Goal: Task Accomplishment & Management: Complete application form

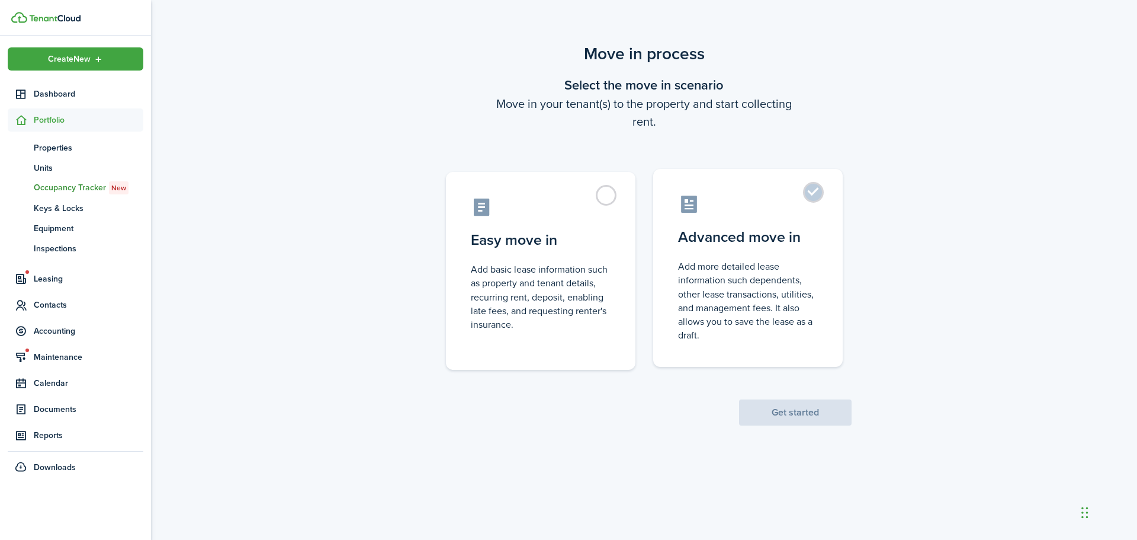
click at [799, 191] on label "Advanced move in Add more detailed lease information such dependents, other lea…" at bounding box center [748, 268] width 190 height 198
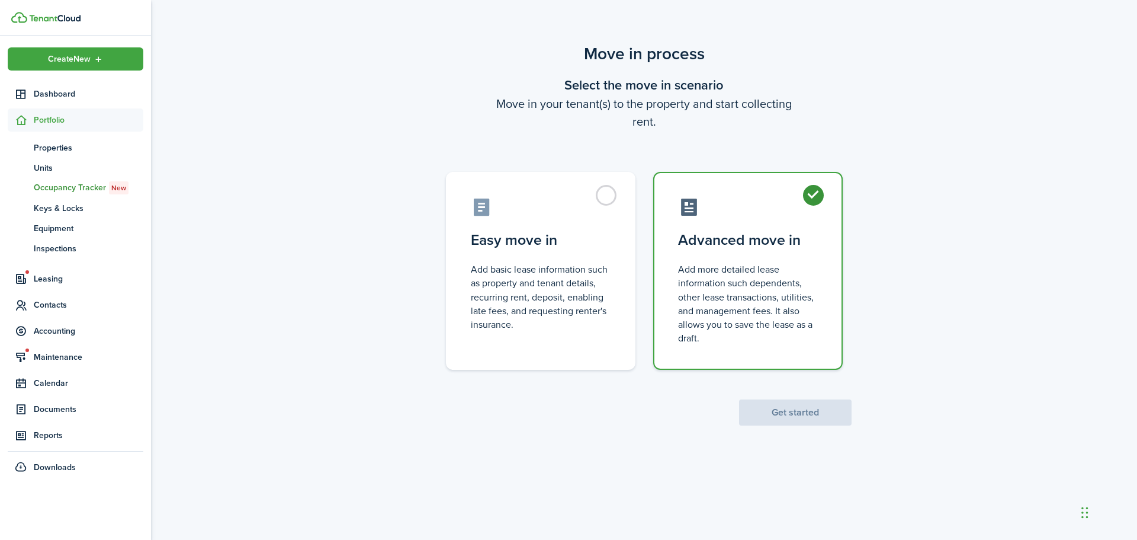
radio input "true"
click at [804, 416] on button "Get started" at bounding box center [795, 412] width 113 height 26
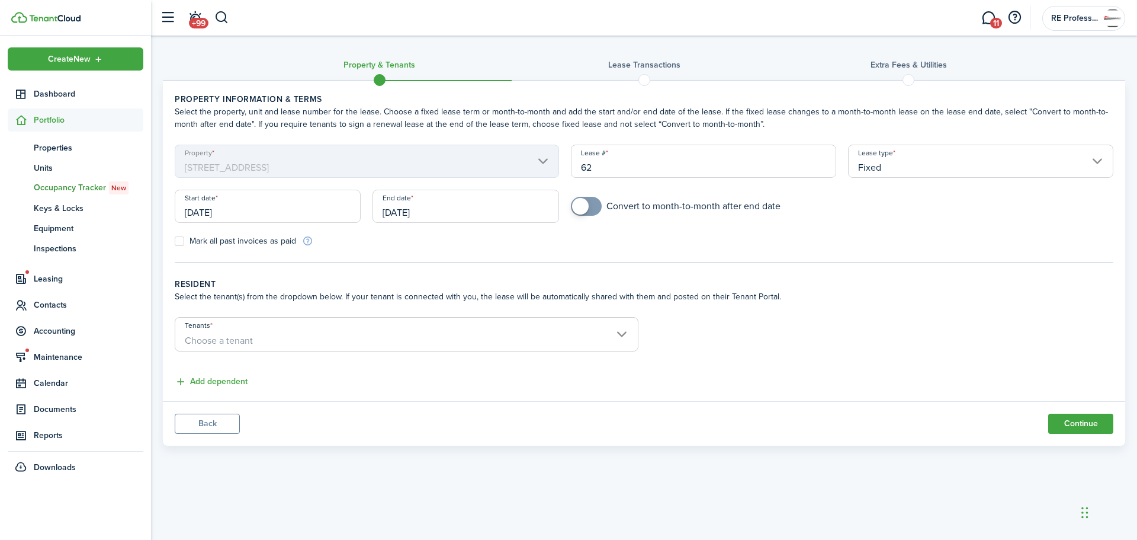
click at [309, 341] on span "Choose a tenant" at bounding box center [406, 341] width 463 height 20
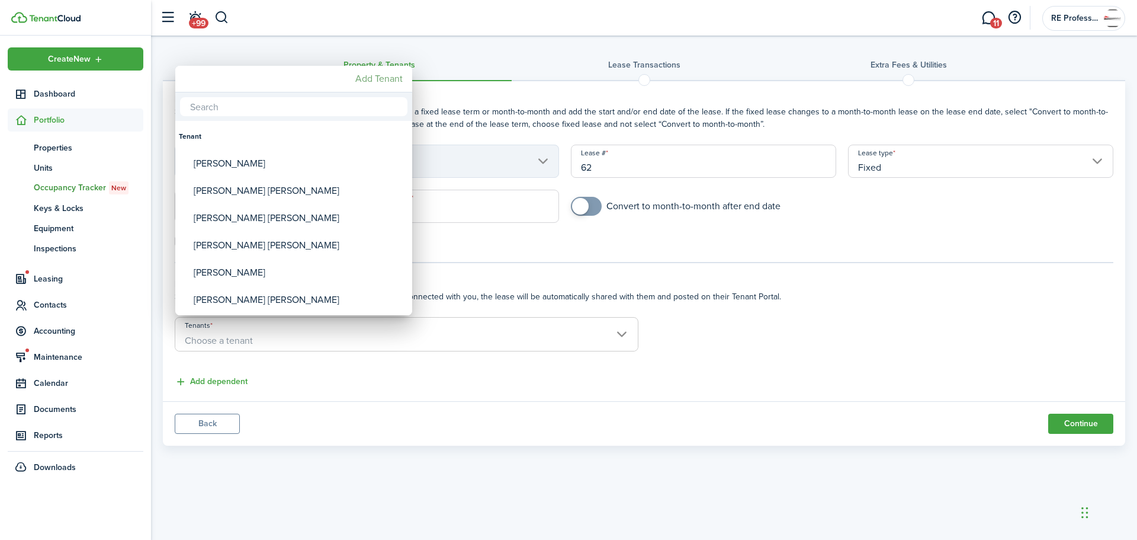
click at [380, 80] on mbsc-button "Add Tenant" at bounding box center [379, 78] width 57 height 21
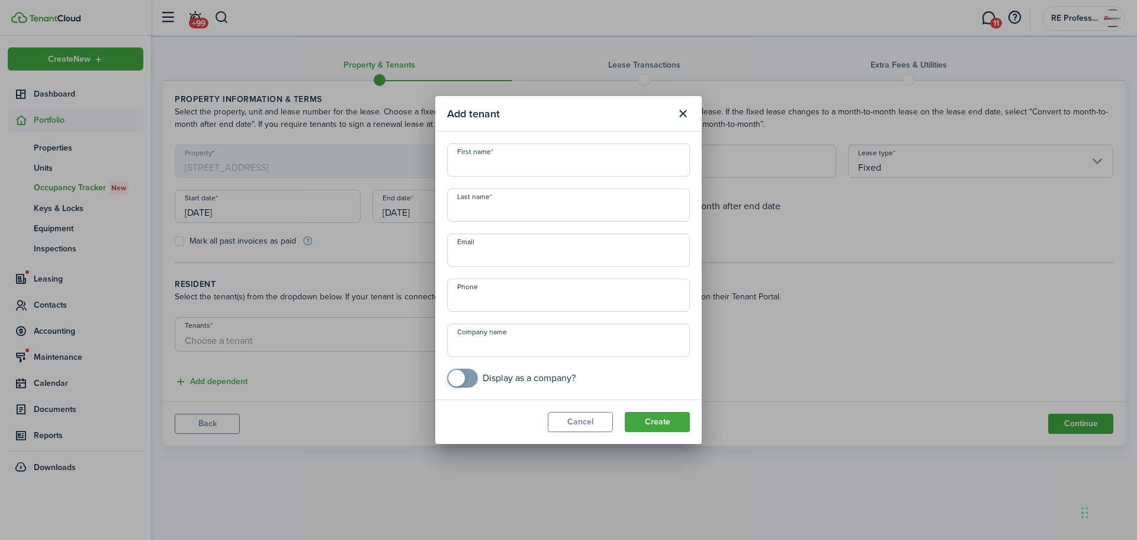
click at [497, 164] on input "First name" at bounding box center [568, 159] width 243 height 33
paste input "[PERSON_NAME]"
click at [538, 164] on input "[PERSON_NAME]" at bounding box center [568, 159] width 243 height 33
type input "[PERSON_NAME]"
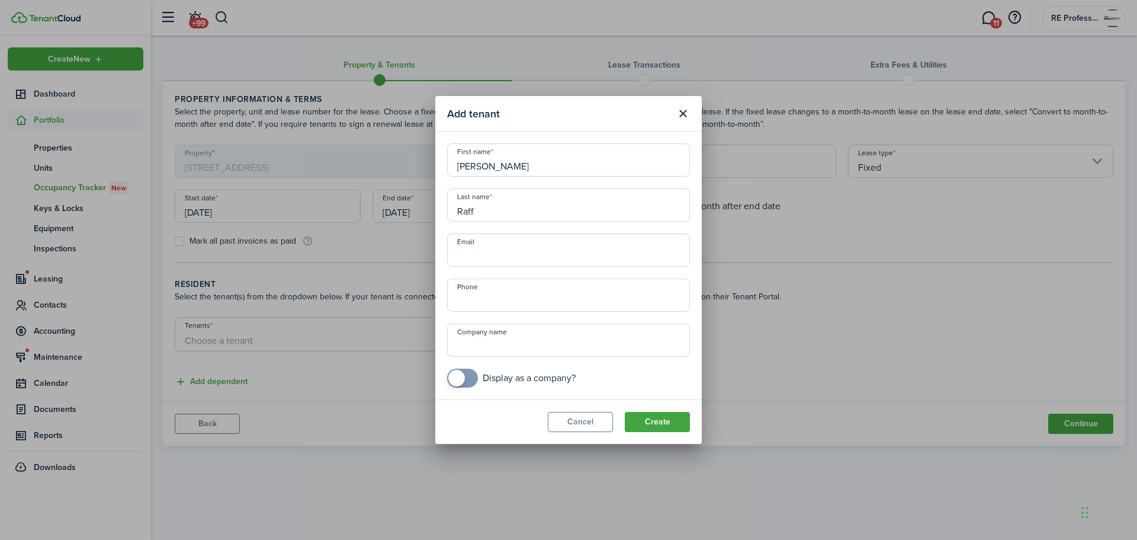
type input "Raff"
click at [485, 261] on input "Email" at bounding box center [568, 249] width 243 height 33
paste input "[PERSON_NAME][EMAIL_ADDRESS][DOMAIN_NAME]"
type input "[PERSON_NAME][EMAIL_ADDRESS][DOMAIN_NAME]"
click at [494, 296] on input "+1" at bounding box center [568, 294] width 243 height 33
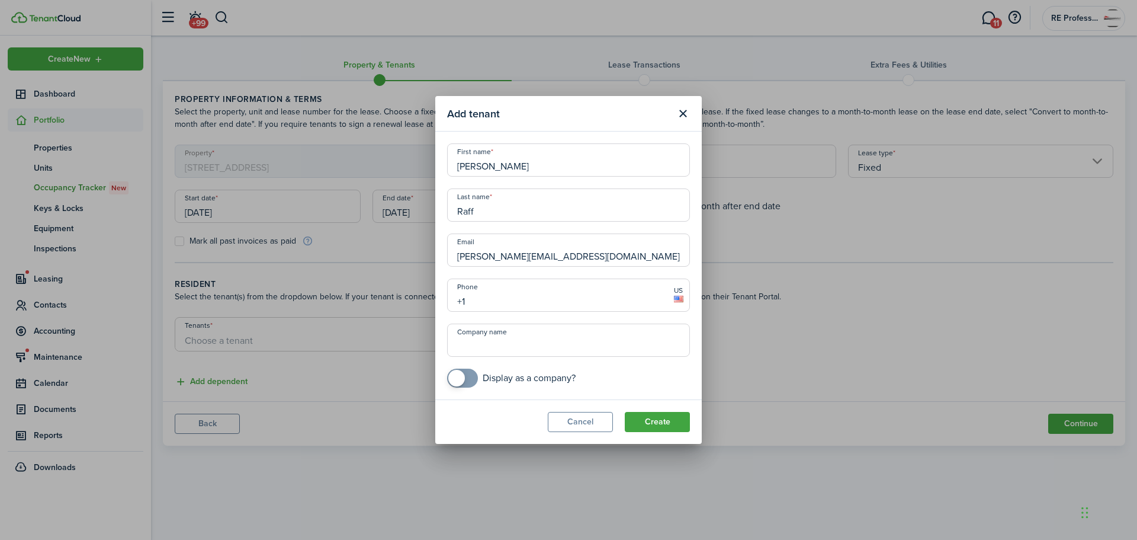
paste input "[PHONE_NUMBER]"
type input "[PHONE_NUMBER]"
click at [653, 419] on button "Create" at bounding box center [657, 422] width 65 height 20
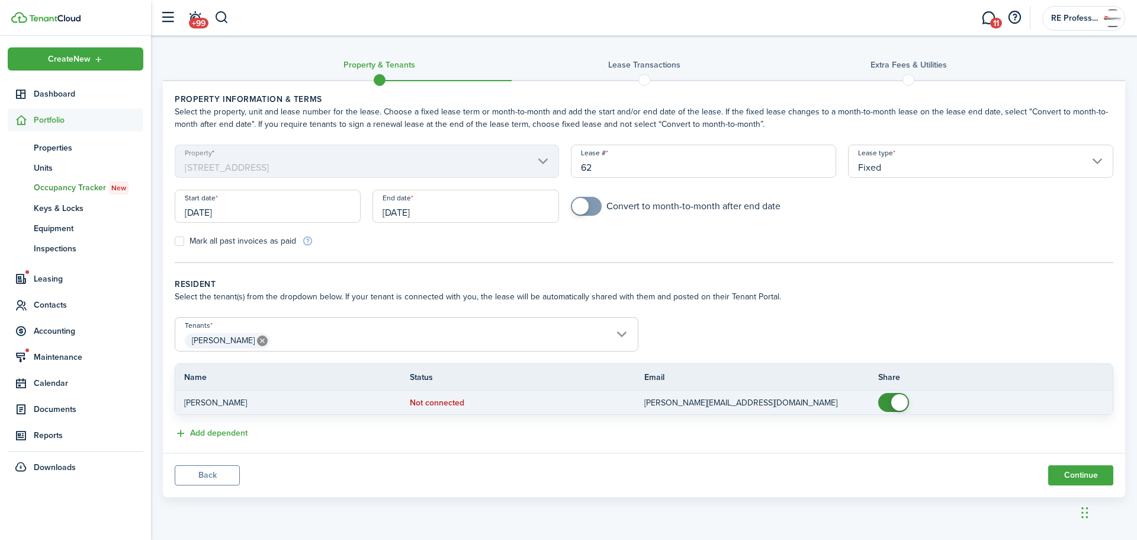
click at [890, 405] on span at bounding box center [894, 402] width 12 height 19
click at [884, 403] on span at bounding box center [888, 402] width 17 height 17
checkbox input "false"
click at [888, 403] on span at bounding box center [894, 402] width 12 height 19
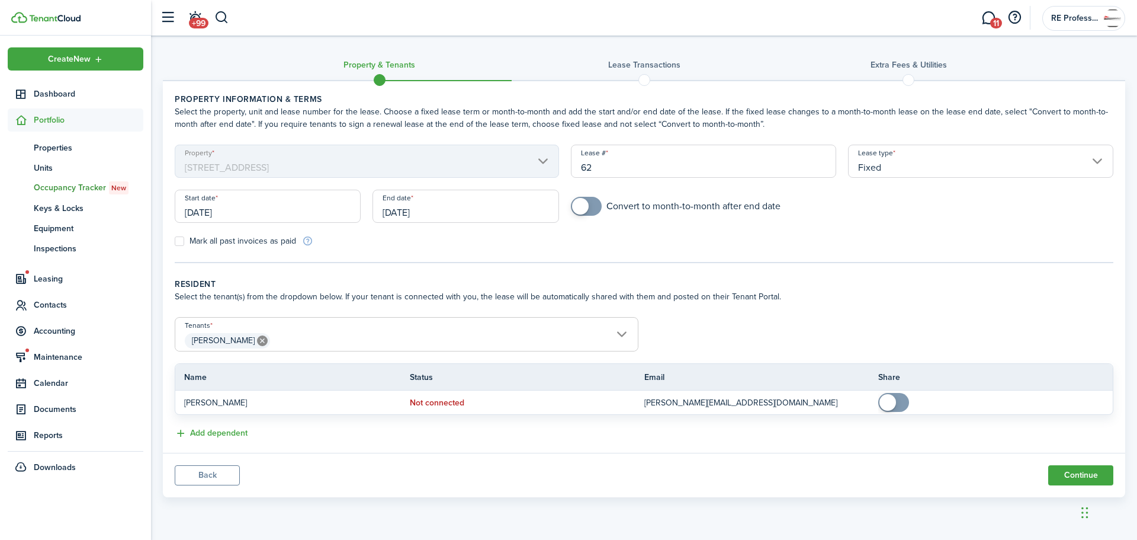
click at [609, 331] on span "[PERSON_NAME]" at bounding box center [406, 341] width 463 height 20
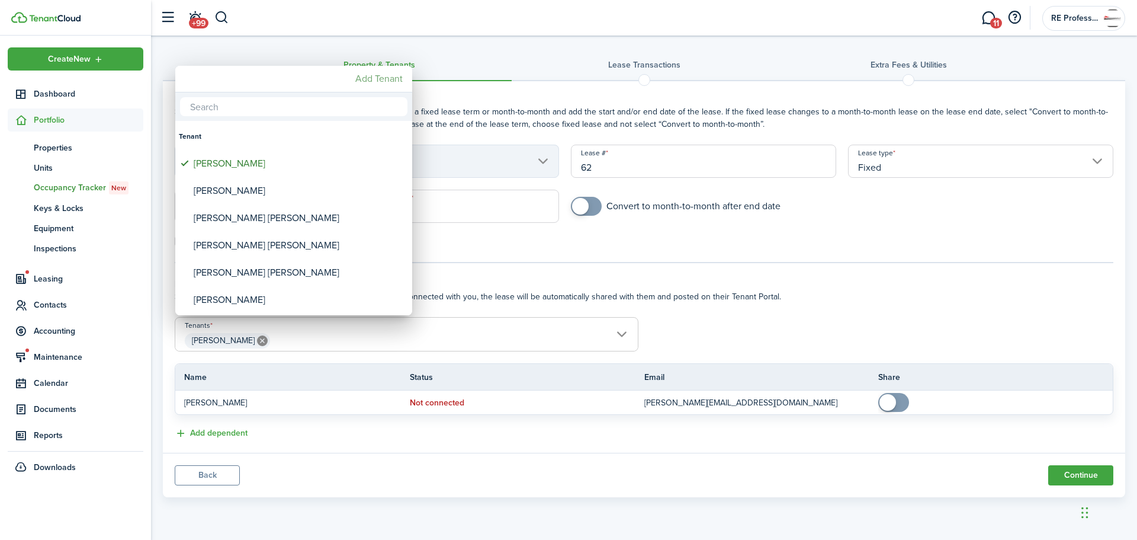
click at [369, 75] on mbsc-button "Add Tenant" at bounding box center [379, 78] width 57 height 21
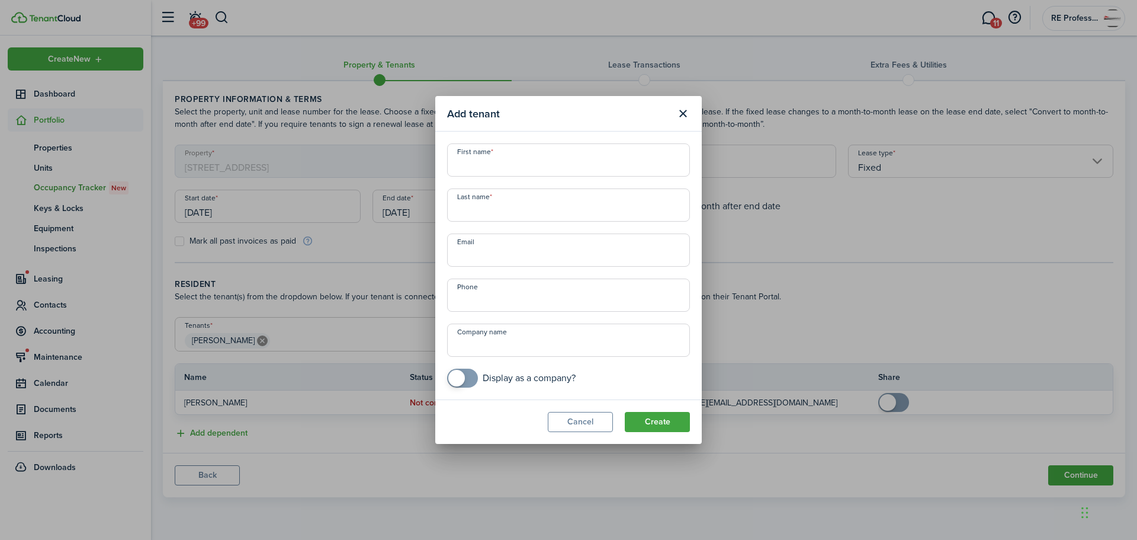
click at [508, 257] on input "Email" at bounding box center [568, 249] width 243 height 33
paste input "[PERSON_NAME][EMAIL_ADDRESS][DOMAIN_NAME]"
type input "[PERSON_NAME][EMAIL_ADDRESS][DOMAIN_NAME]"
click at [492, 165] on input "First name" at bounding box center [568, 159] width 243 height 33
paste input "[PERSON_NAME]"
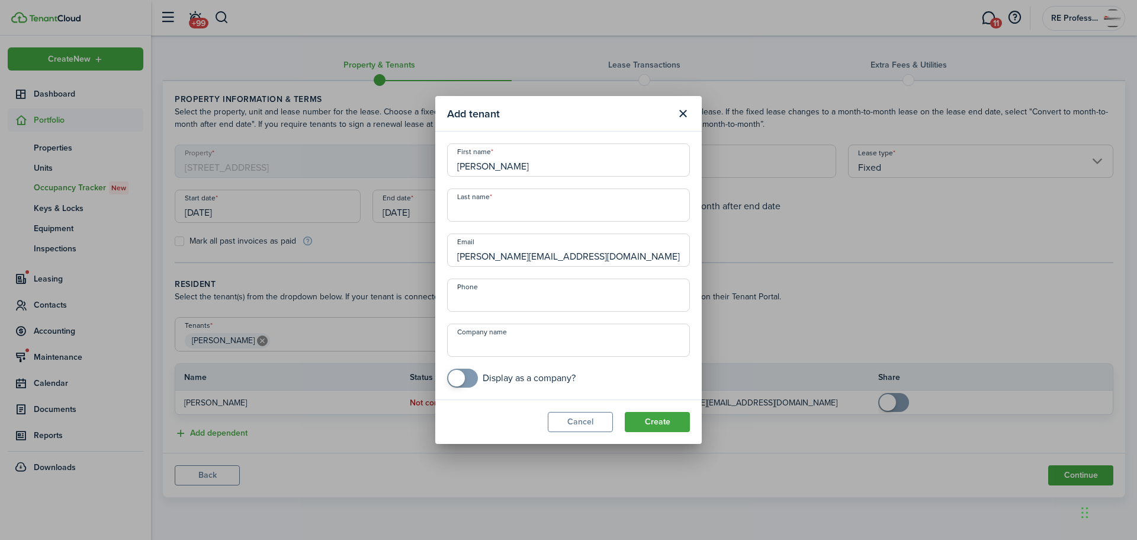
click at [526, 165] on input "[PERSON_NAME]" at bounding box center [568, 159] width 243 height 33
type input "[PERSON_NAME] [PERSON_NAME]"
type input "Ewen"
click at [506, 297] on input "+1" at bounding box center [568, 294] width 243 height 33
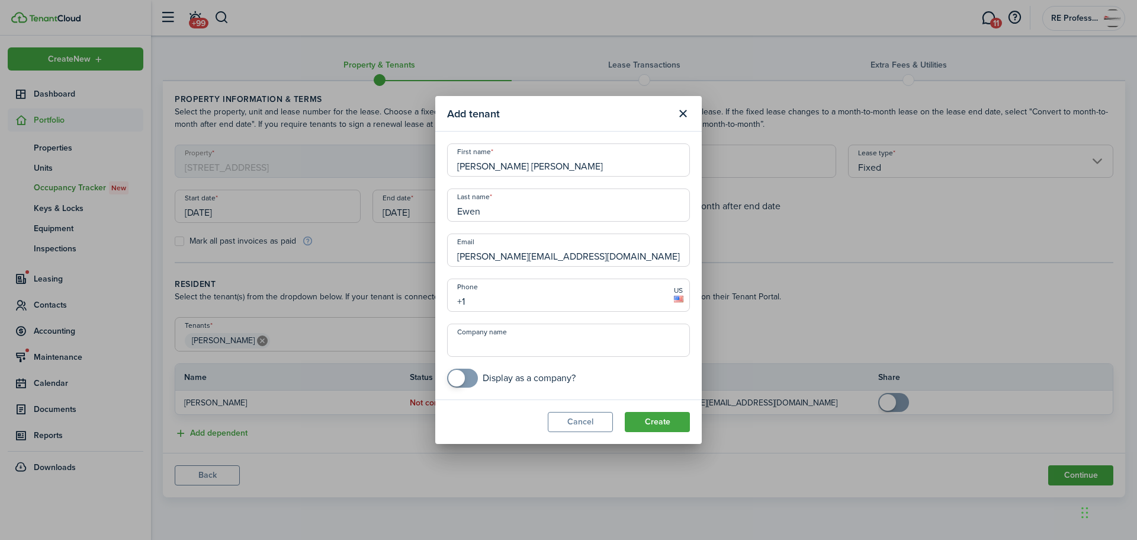
paste input "[PHONE_NUMBER]"
type input "[PHONE_NUMBER]"
click at [655, 421] on button "Create" at bounding box center [657, 422] width 65 height 20
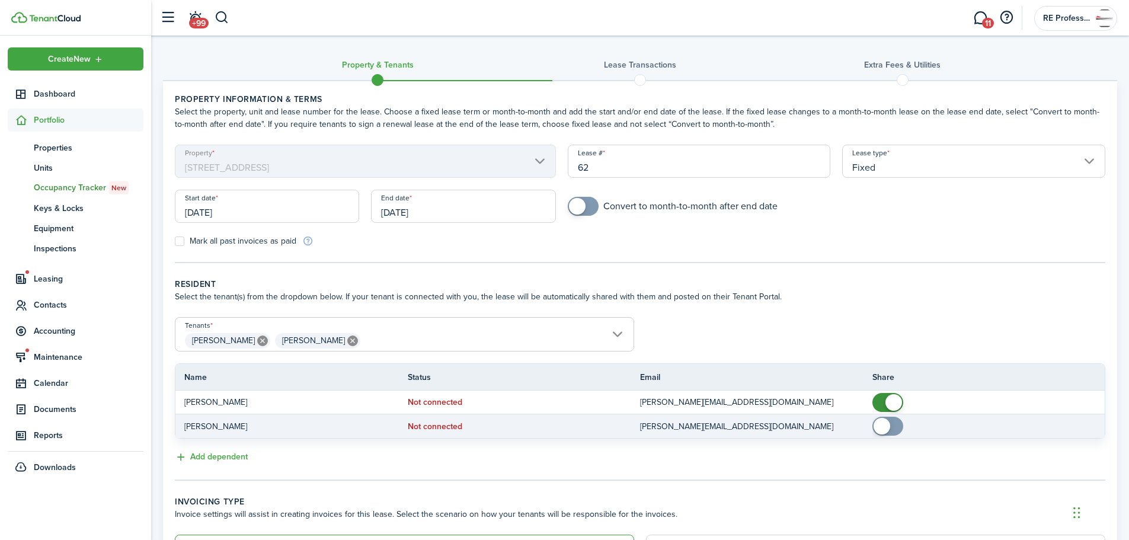
checkbox input "true"
click at [882, 421] on span at bounding box center [881, 426] width 17 height 17
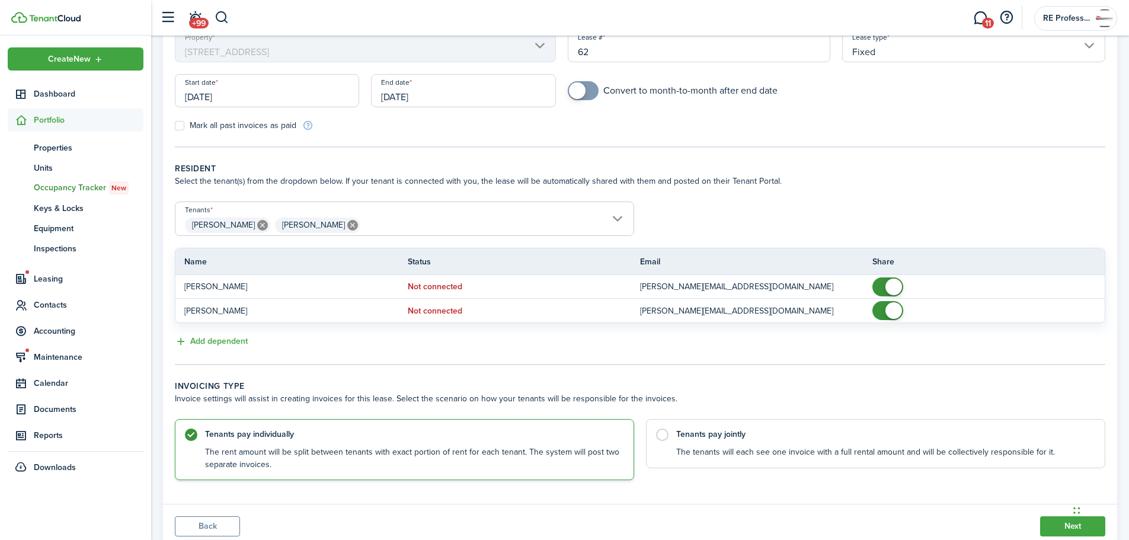
scroll to position [118, 0]
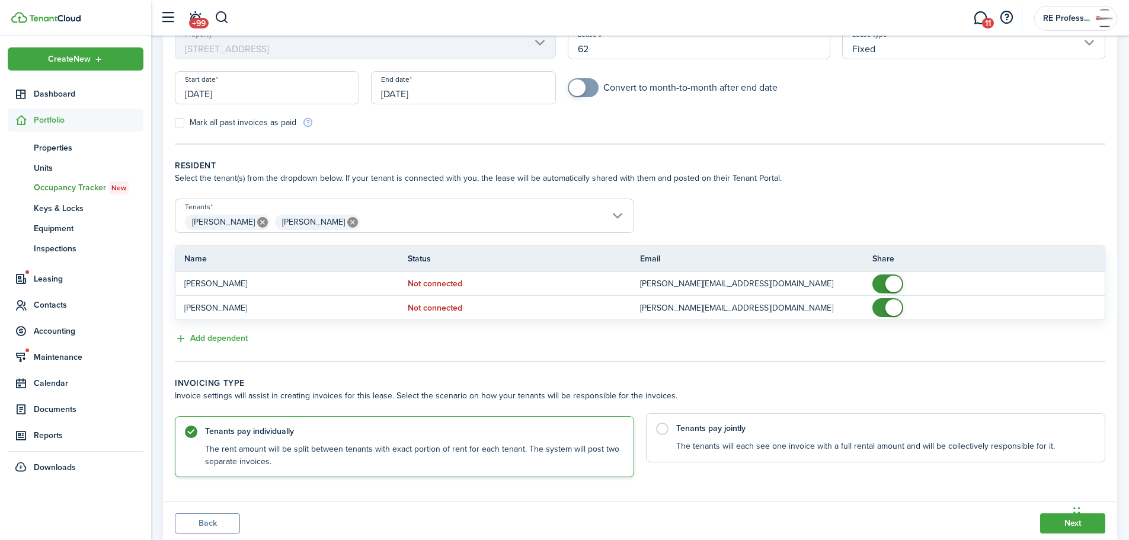
click at [693, 440] on control-radio-card-description "The tenants will each see one invoice with a full rental amount and will be col…" at bounding box center [884, 446] width 416 height 12
radio input "false"
radio input "true"
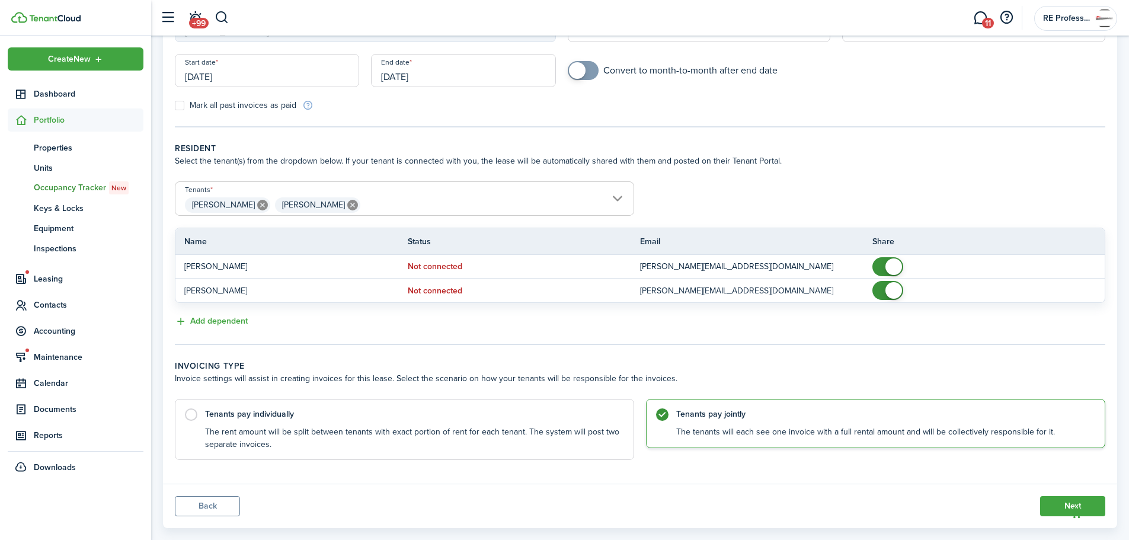
scroll to position [156, 0]
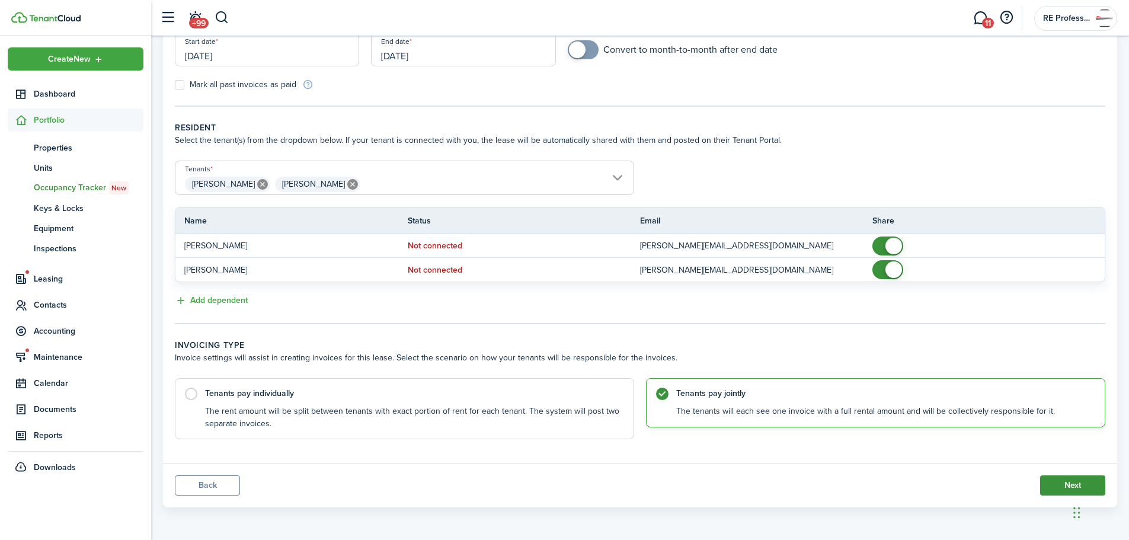
click at [1063, 483] on button "Next" at bounding box center [1072, 485] width 65 height 20
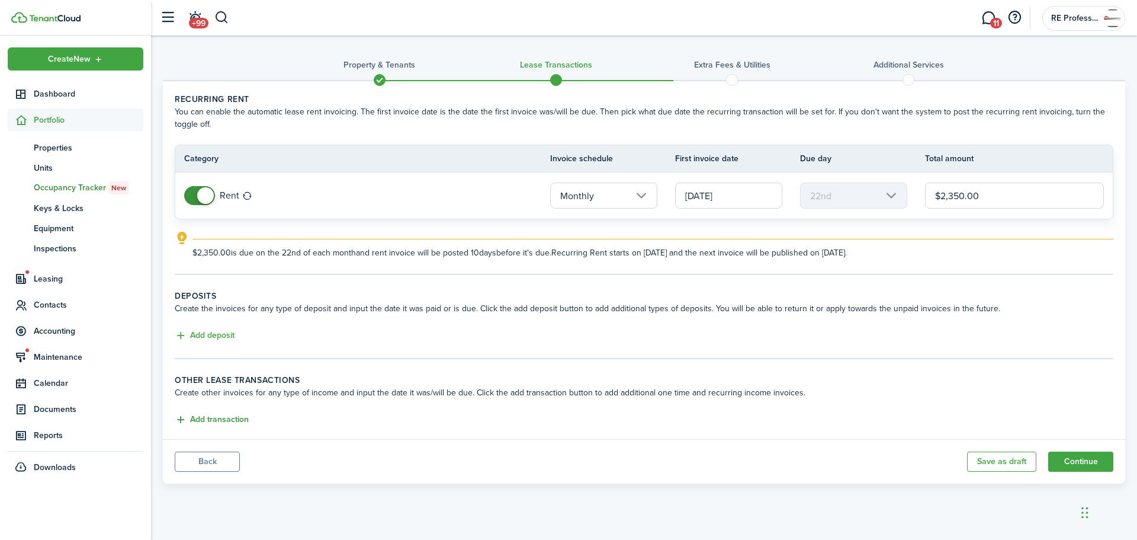
click at [232, 422] on button "Add transaction" at bounding box center [212, 420] width 74 height 14
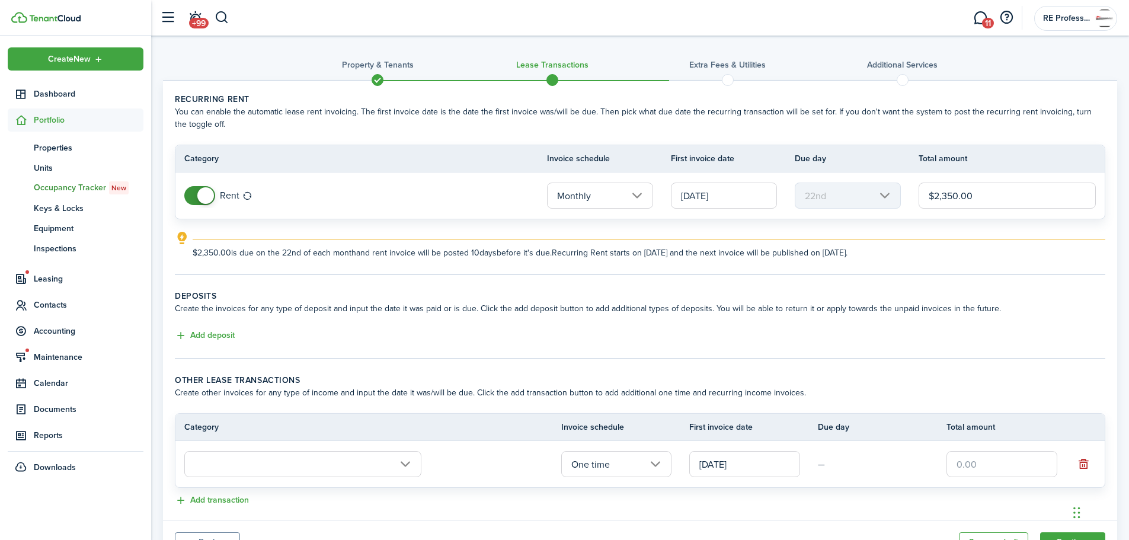
click at [398, 466] on input "text" at bounding box center [302, 464] width 237 height 26
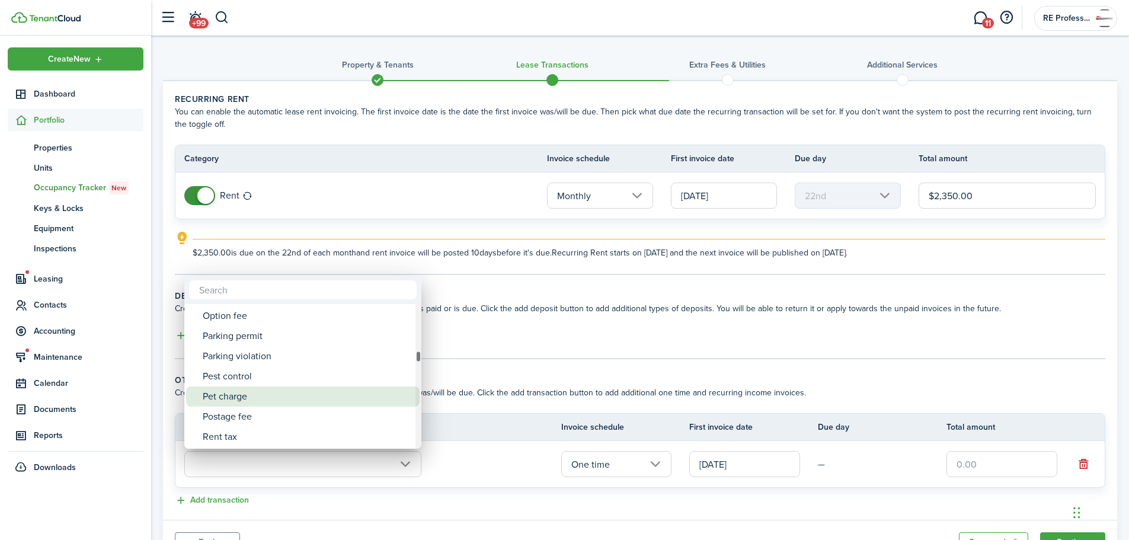
click at [237, 395] on div "Pet charge" at bounding box center [308, 396] width 210 height 20
type input "Tenant charges & fees / Pet charge"
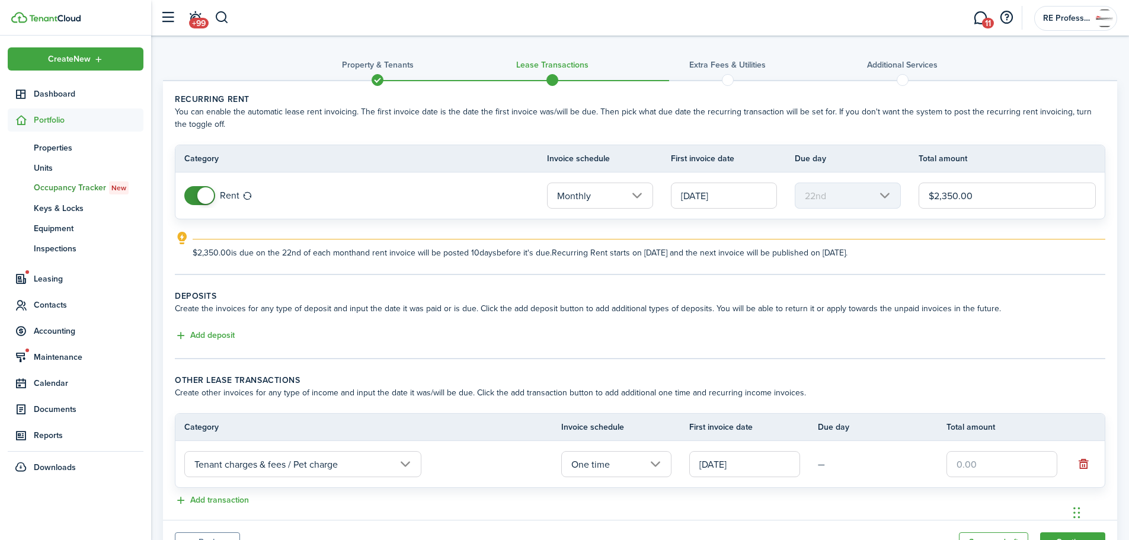
click at [640, 459] on input "One time" at bounding box center [616, 464] width 111 height 26
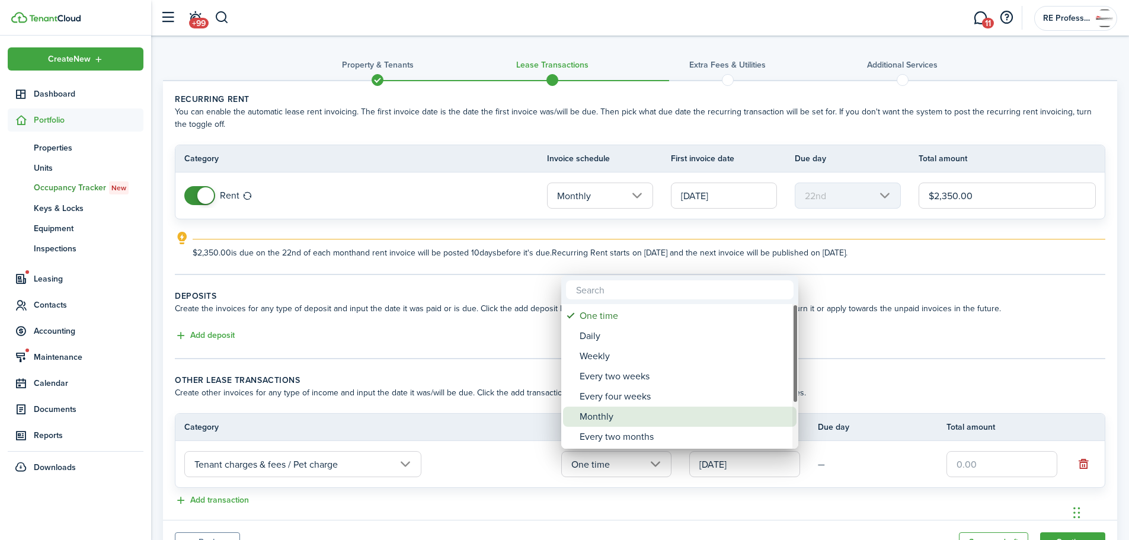
click at [626, 412] on div "Monthly" at bounding box center [684, 416] width 210 height 20
type input "Monthly"
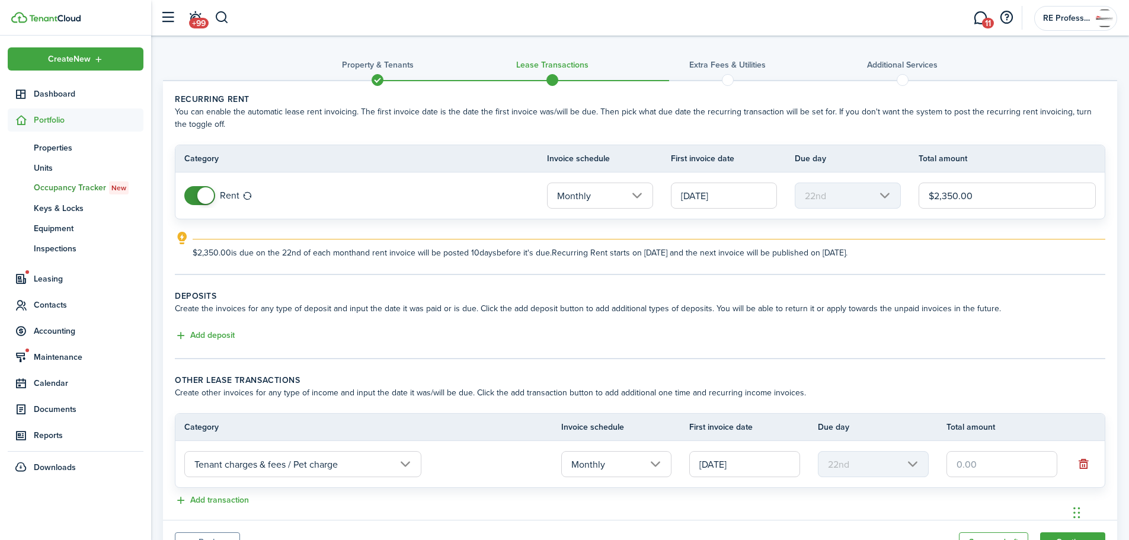
click at [968, 467] on input "text" at bounding box center [1001, 464] width 111 height 26
click at [729, 463] on input "[DATE]" at bounding box center [744, 464] width 111 height 26
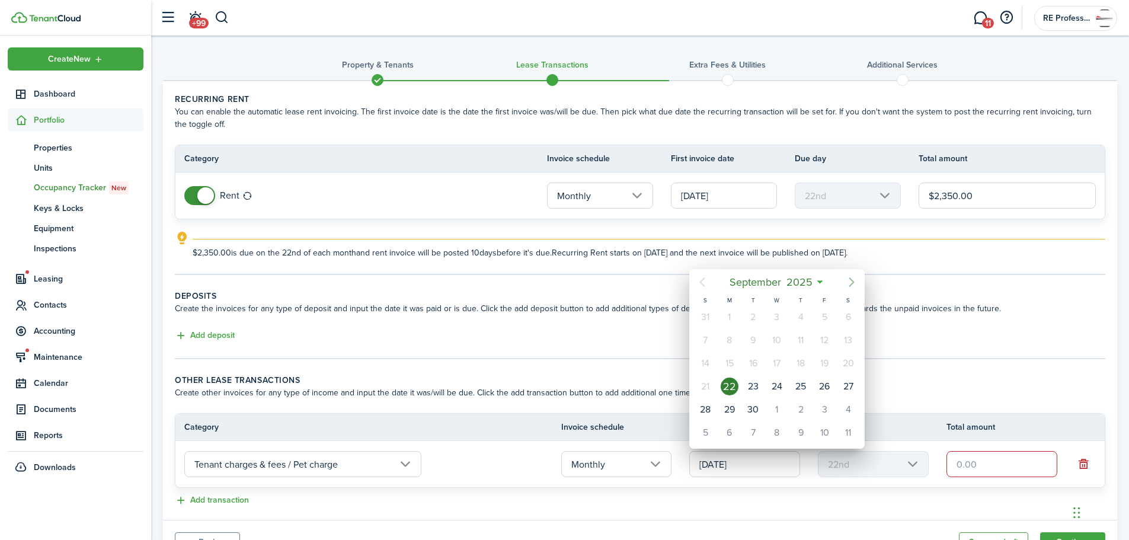
click at [850, 280] on icon "Next page" at bounding box center [851, 282] width 14 height 14
click at [780, 411] on div "1" at bounding box center [777, 409] width 18 height 18
type input "[DATE]"
type input "1st"
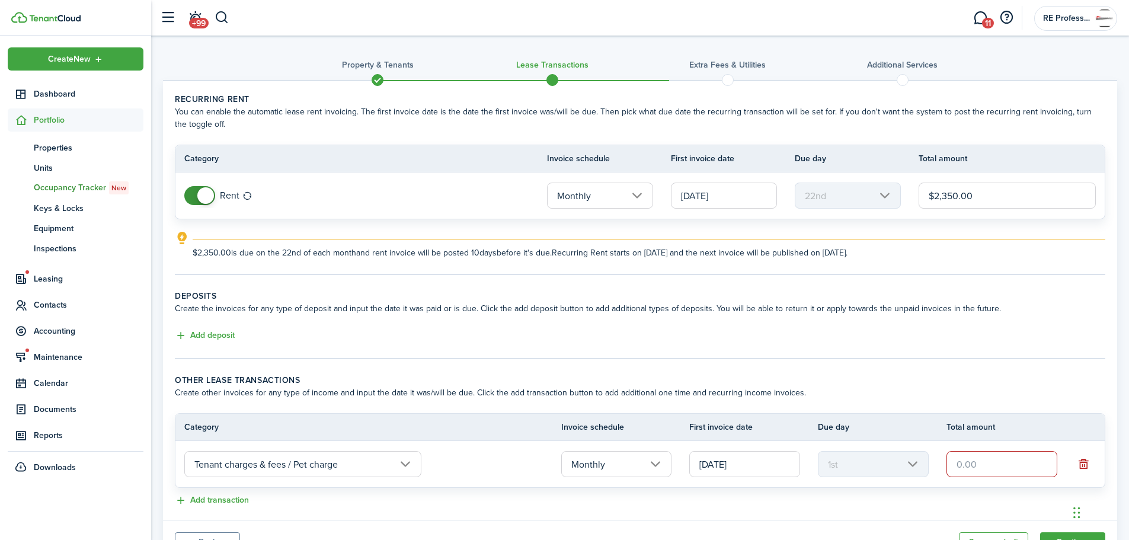
click at [983, 462] on input "text" at bounding box center [1001, 464] width 111 height 26
click at [707, 194] on input "[DATE]" at bounding box center [724, 195] width 106 height 26
type input "$25.00"
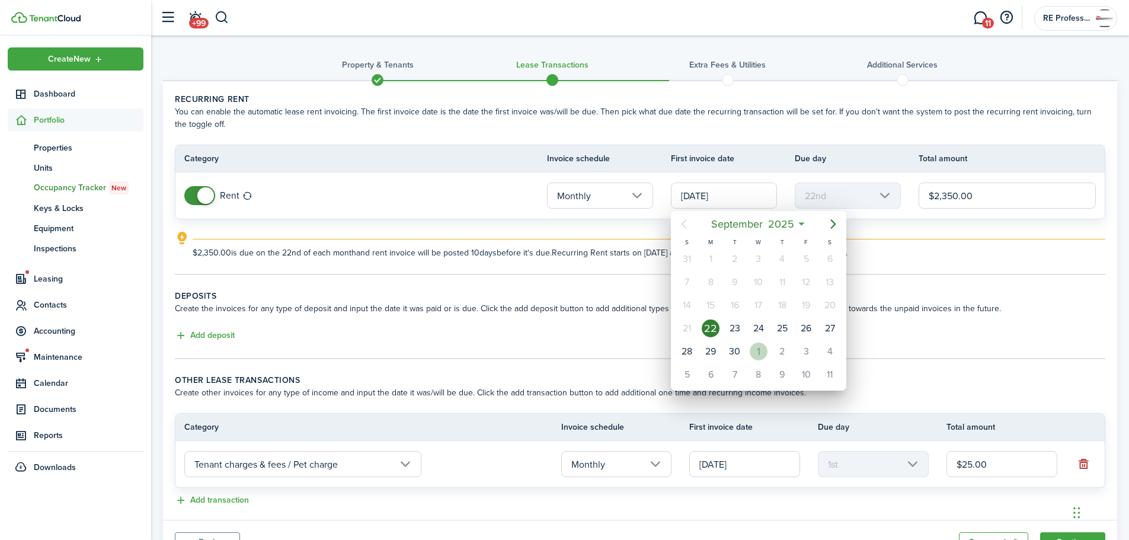
click at [767, 352] on div "1" at bounding box center [758, 351] width 18 height 18
type input "[DATE]"
type input "1st"
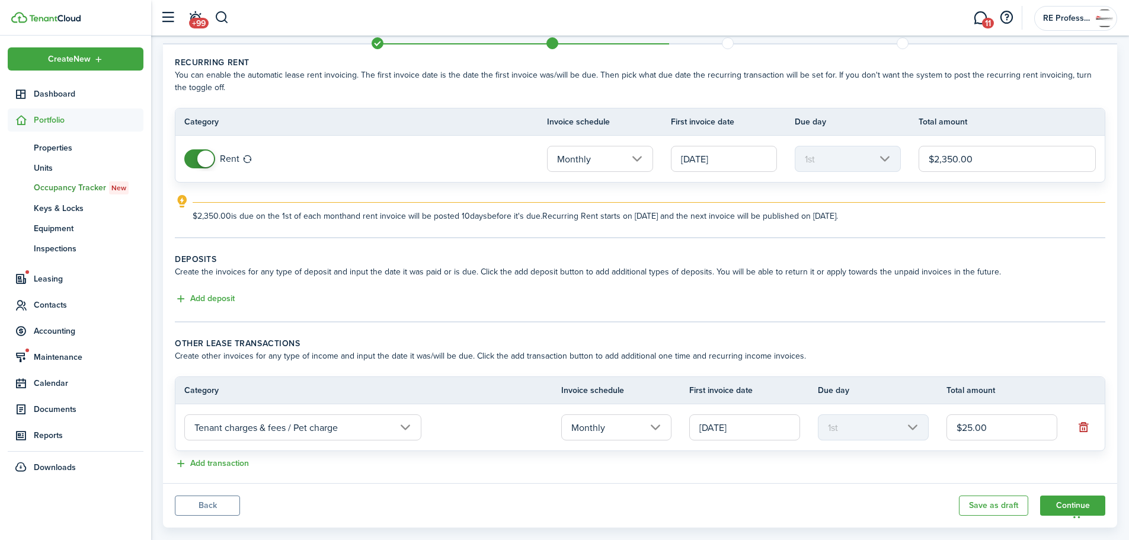
scroll to position [57, 0]
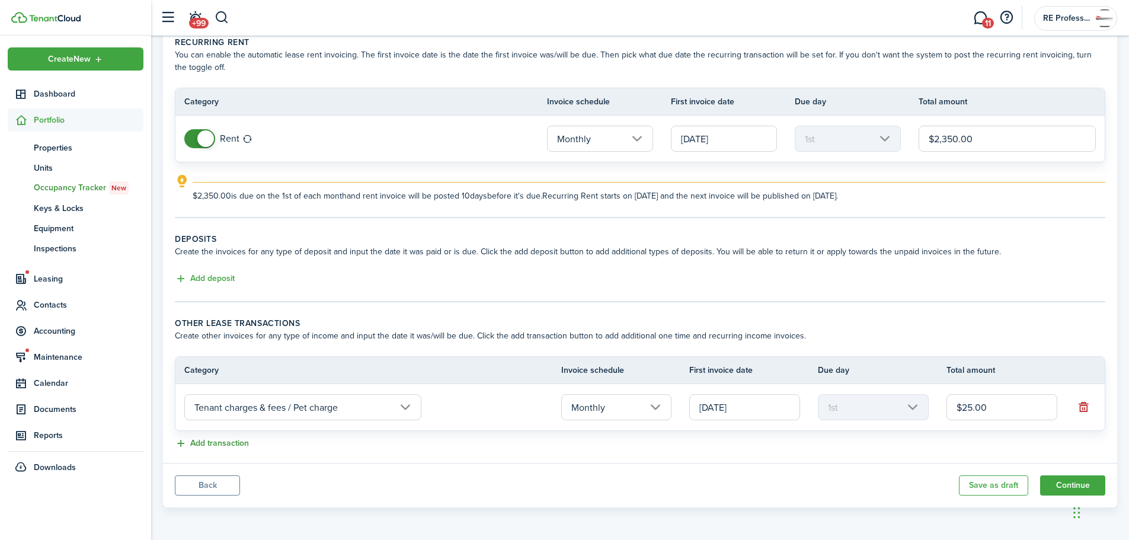
click at [233, 445] on button "Add transaction" at bounding box center [212, 444] width 74 height 14
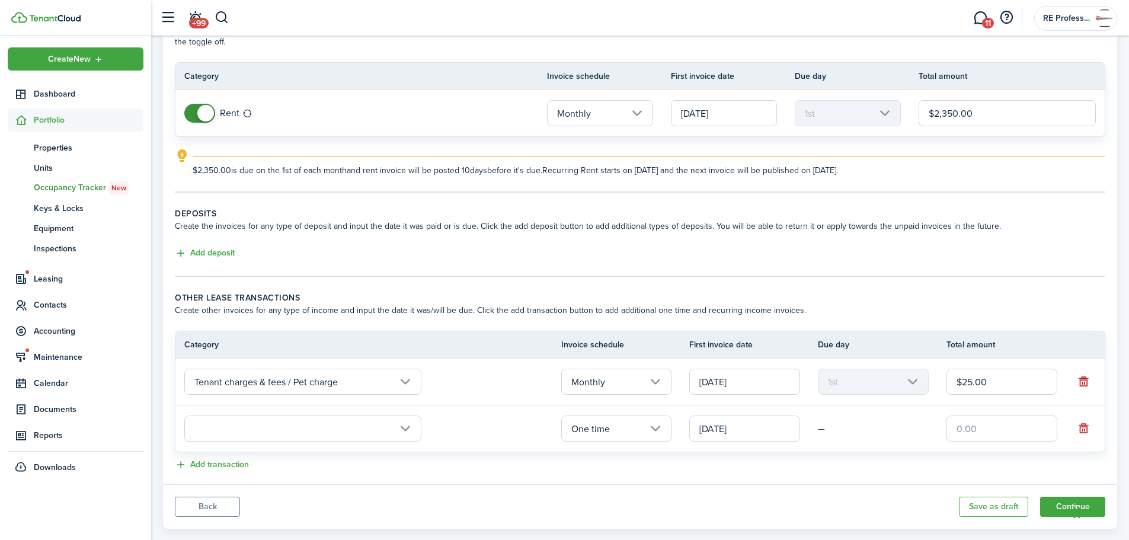
scroll to position [104, 0]
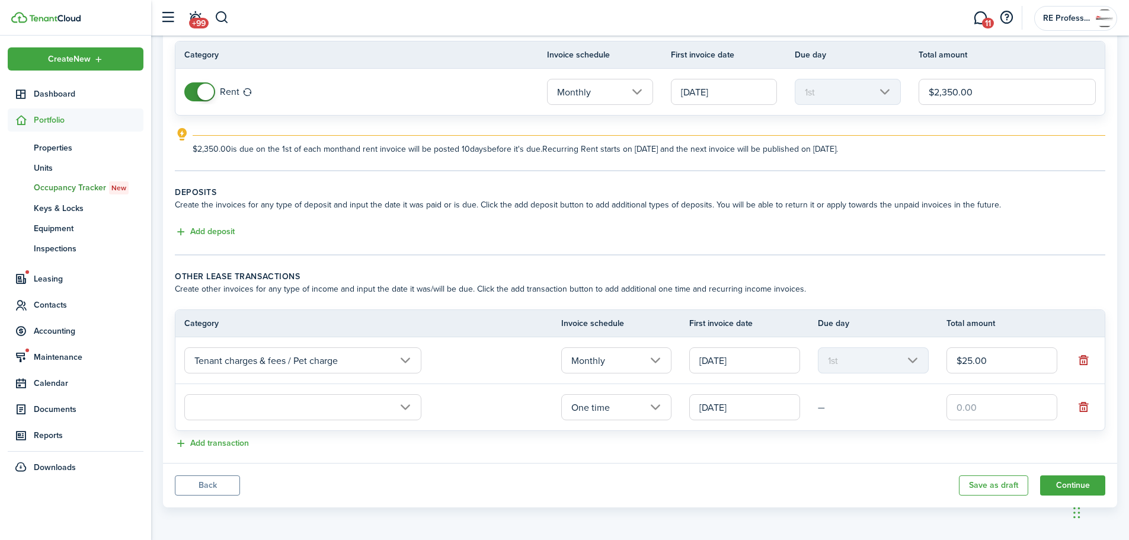
click at [399, 409] on input "text" at bounding box center [302, 407] width 237 height 26
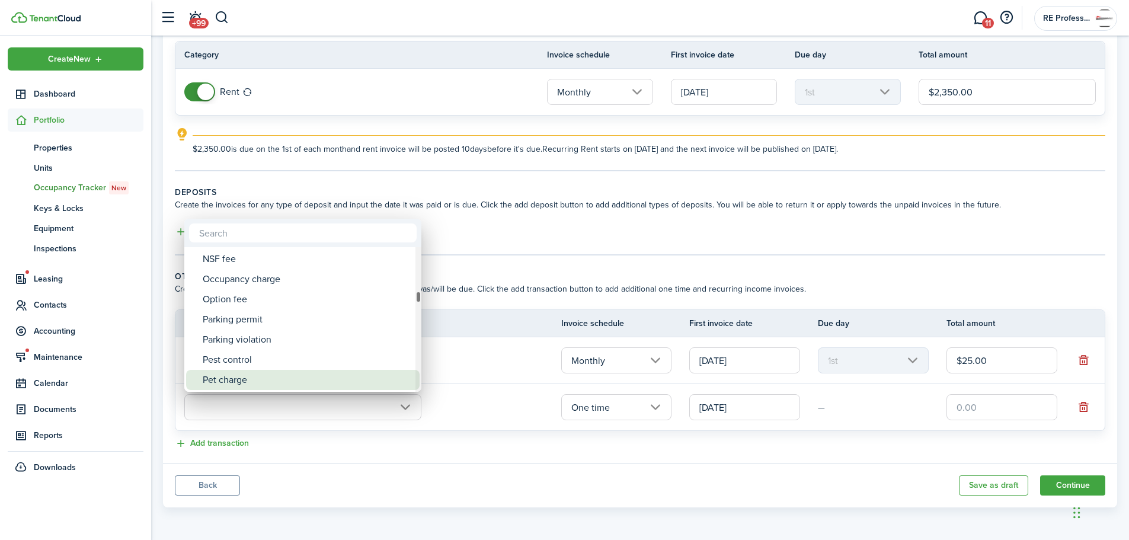
click at [239, 380] on div "Pet charge" at bounding box center [308, 380] width 210 height 20
type input "Tenant charges & fees / Pet charge"
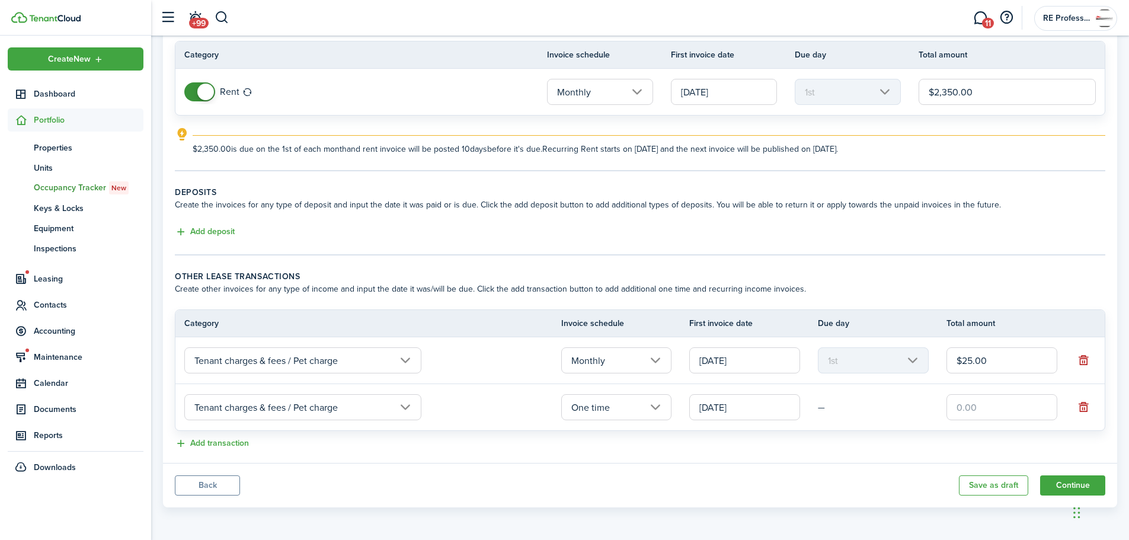
click at [761, 406] on input "[DATE]" at bounding box center [744, 407] width 111 height 26
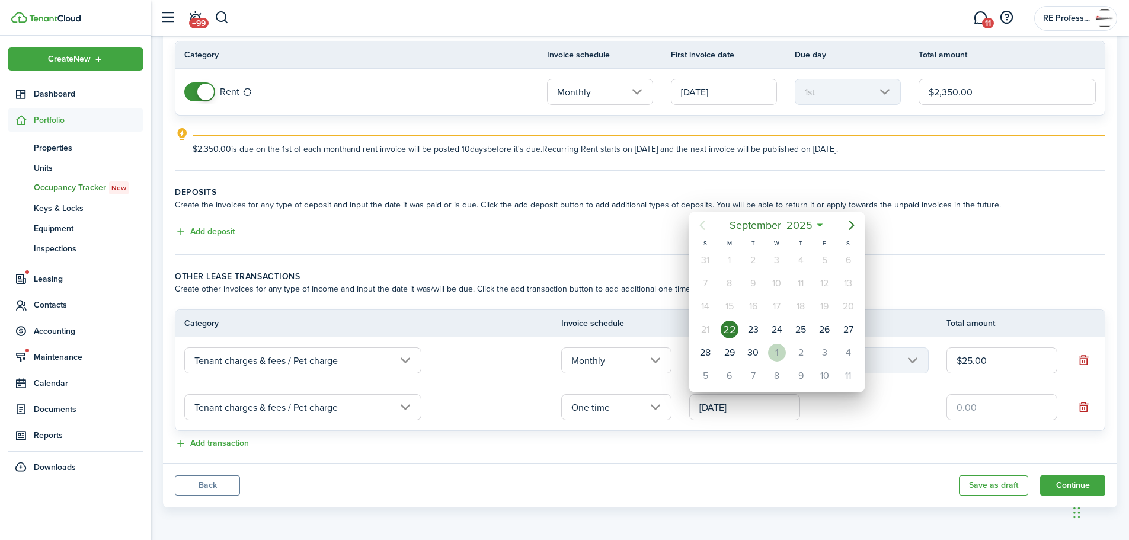
click at [775, 354] on div "1" at bounding box center [777, 353] width 18 height 18
type input "[DATE]"
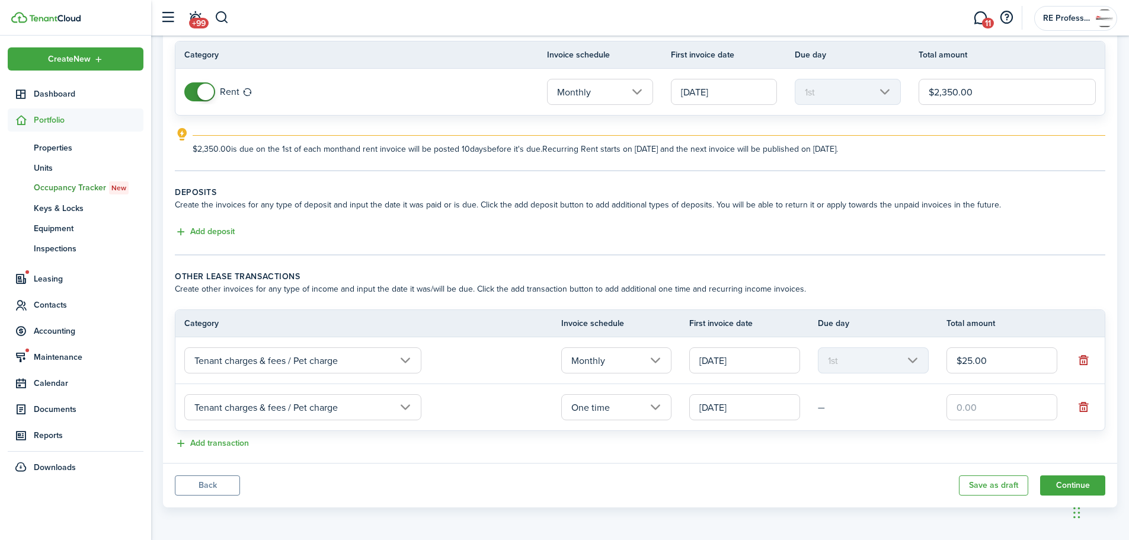
click at [990, 407] on input "text" at bounding box center [1001, 407] width 111 height 26
type input "$300.00"
click at [743, 448] on div "Add transaction" at bounding box center [640, 444] width 930 height 14
click at [200, 444] on button "Add transaction" at bounding box center [212, 444] width 74 height 14
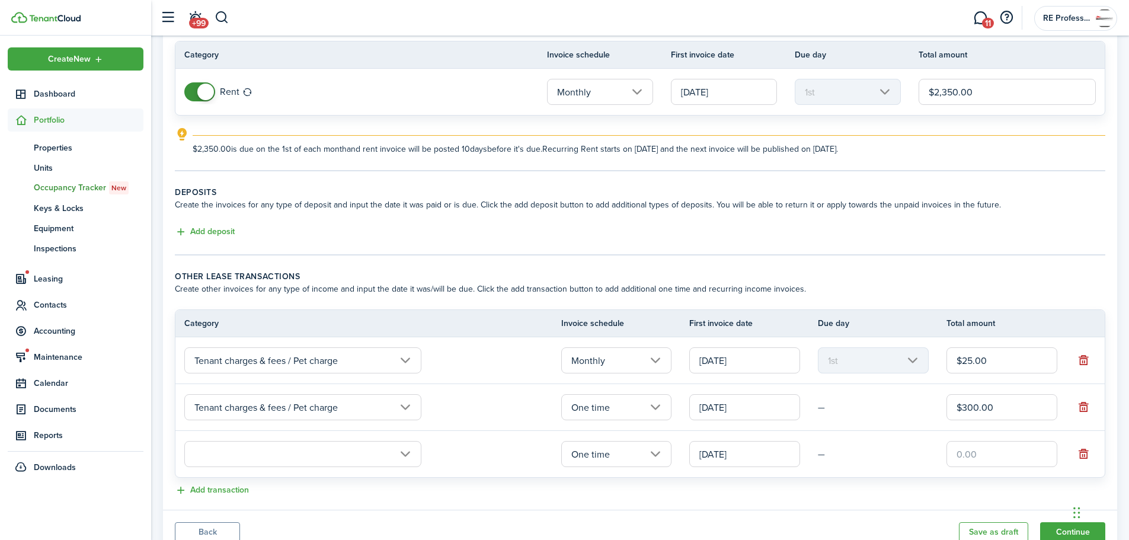
click at [326, 448] on input "text" at bounding box center [302, 454] width 237 height 26
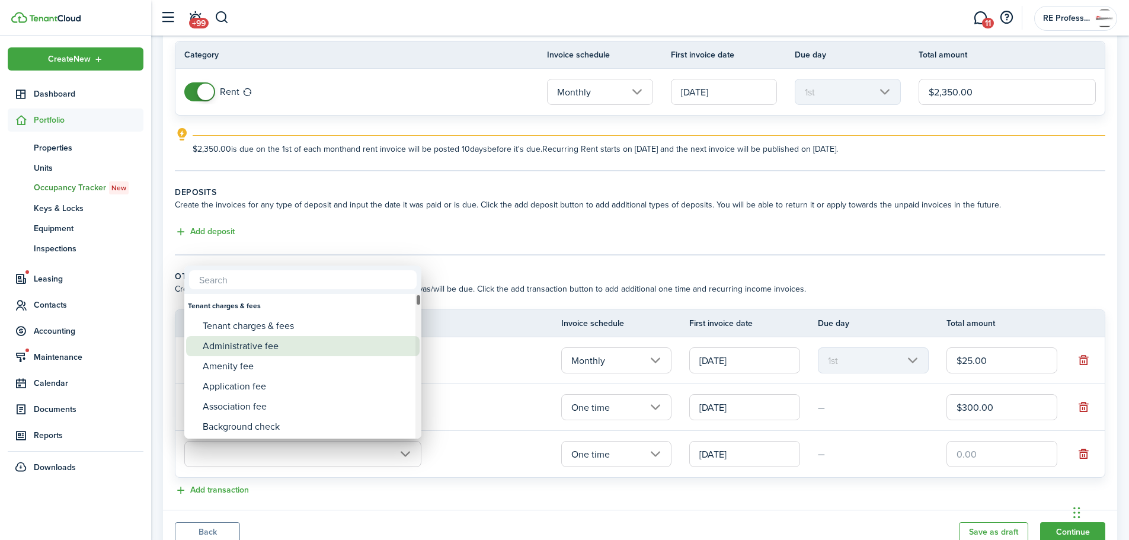
click at [258, 349] on div "Administrative fee" at bounding box center [308, 346] width 210 height 20
type input "Tenant charges & fees / Administrative fee"
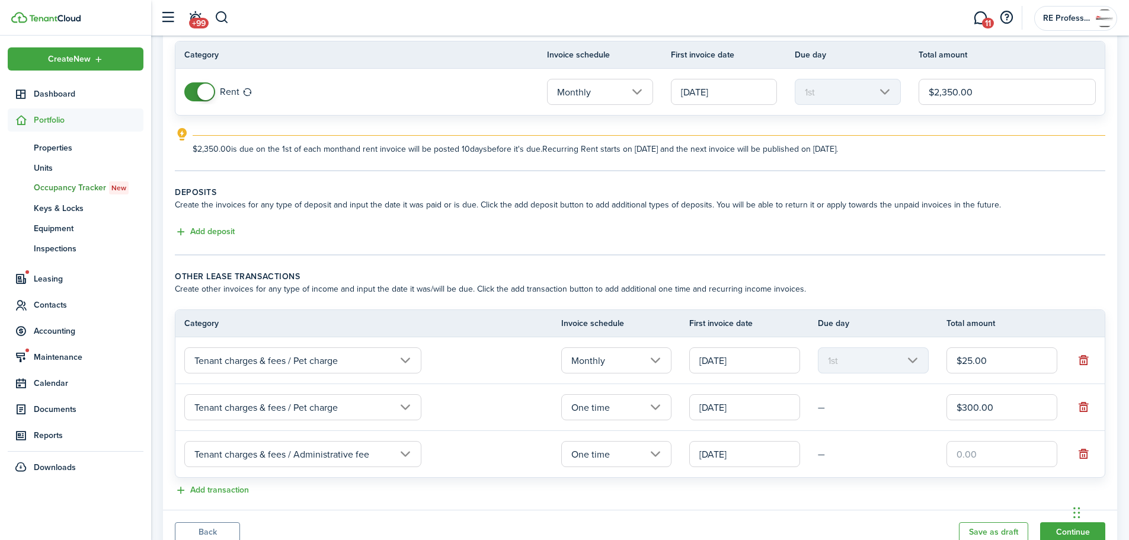
click at [771, 459] on input "[DATE]" at bounding box center [744, 454] width 111 height 26
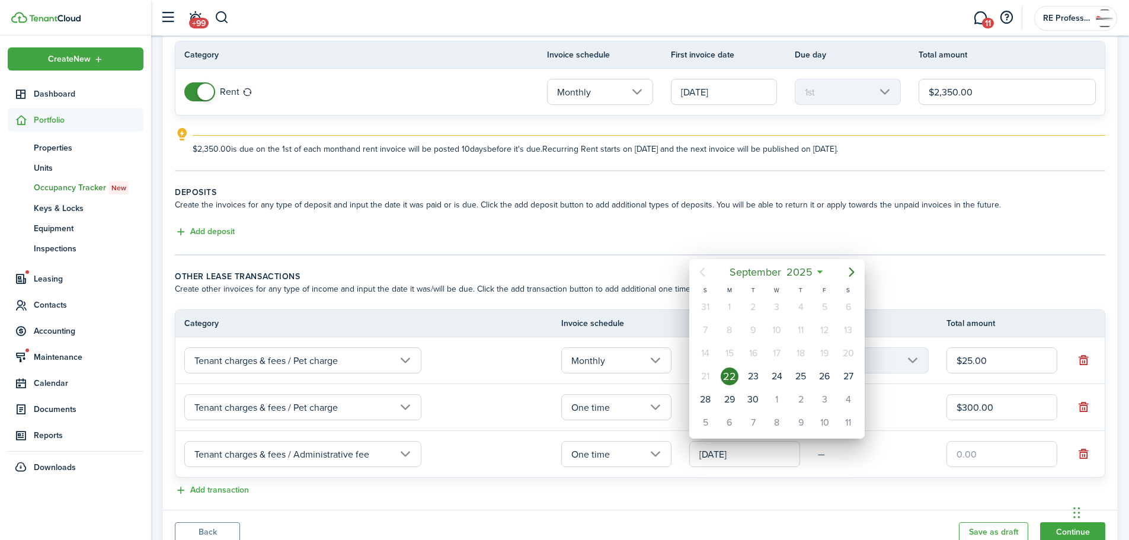
click at [983, 462] on div at bounding box center [564, 269] width 1318 height 729
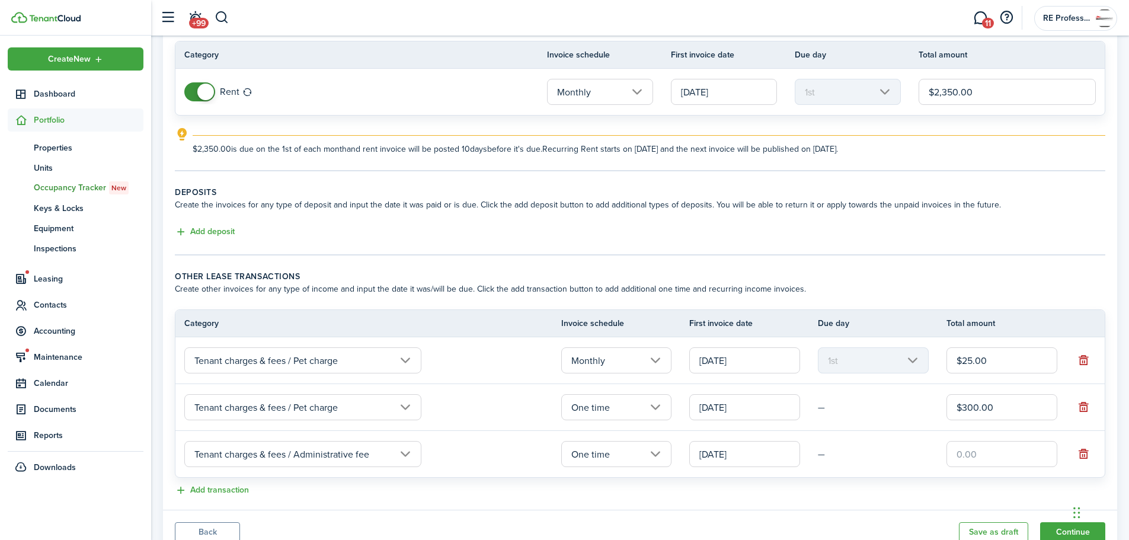
click at [765, 442] on input "[DATE]" at bounding box center [744, 454] width 111 height 26
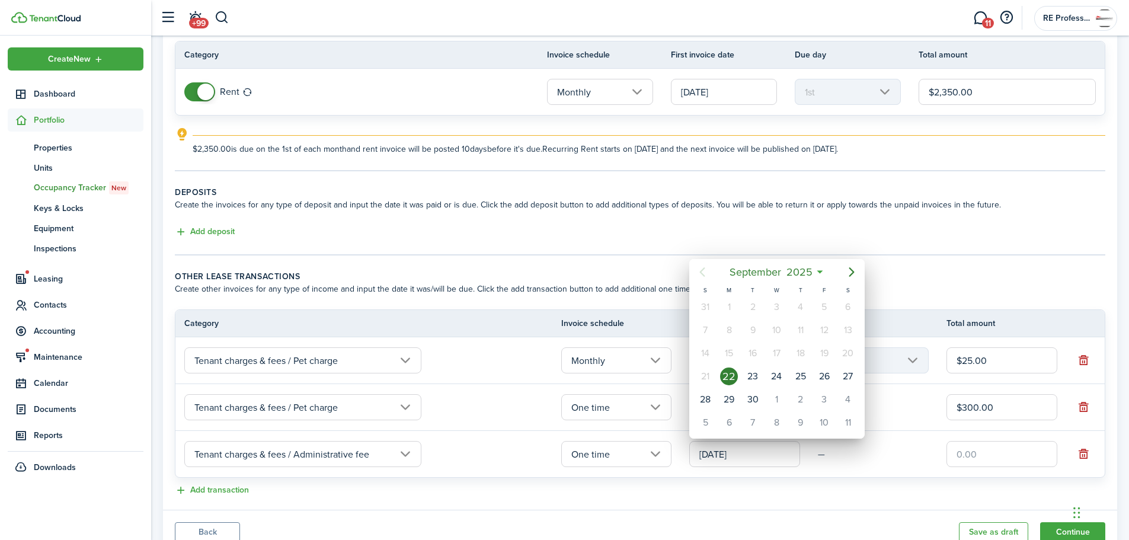
click at [767, 451] on div at bounding box center [564, 269] width 1318 height 729
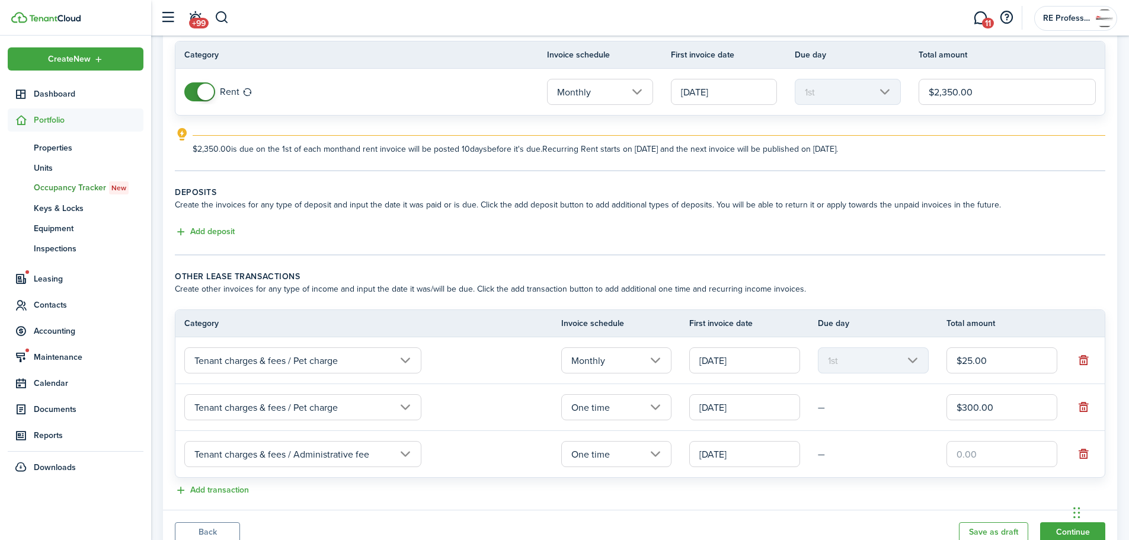
click at [765, 454] on input "[DATE]" at bounding box center [744, 454] width 111 height 26
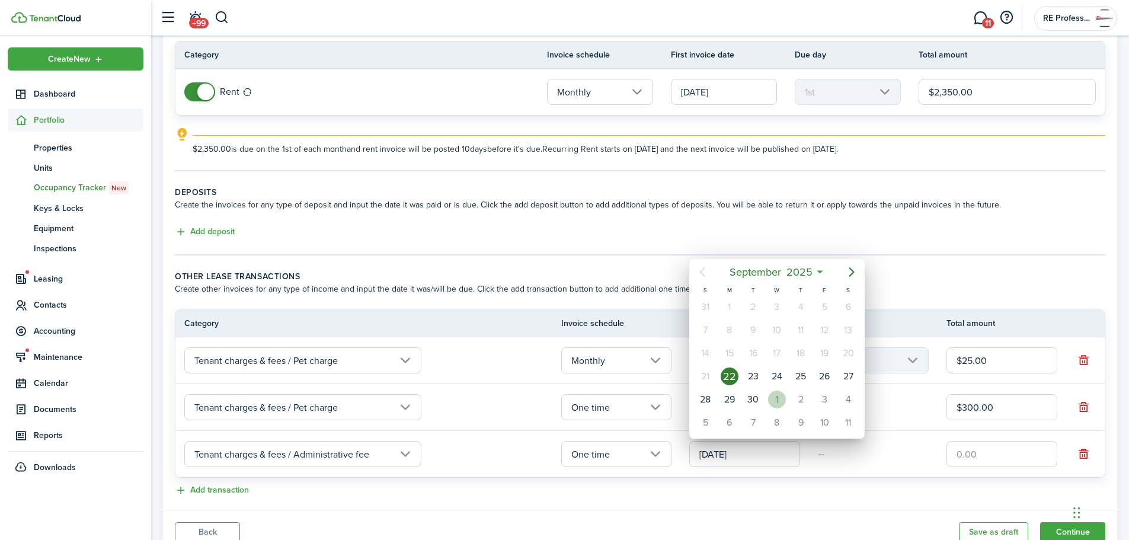
click at [774, 396] on div "1" at bounding box center [777, 399] width 18 height 18
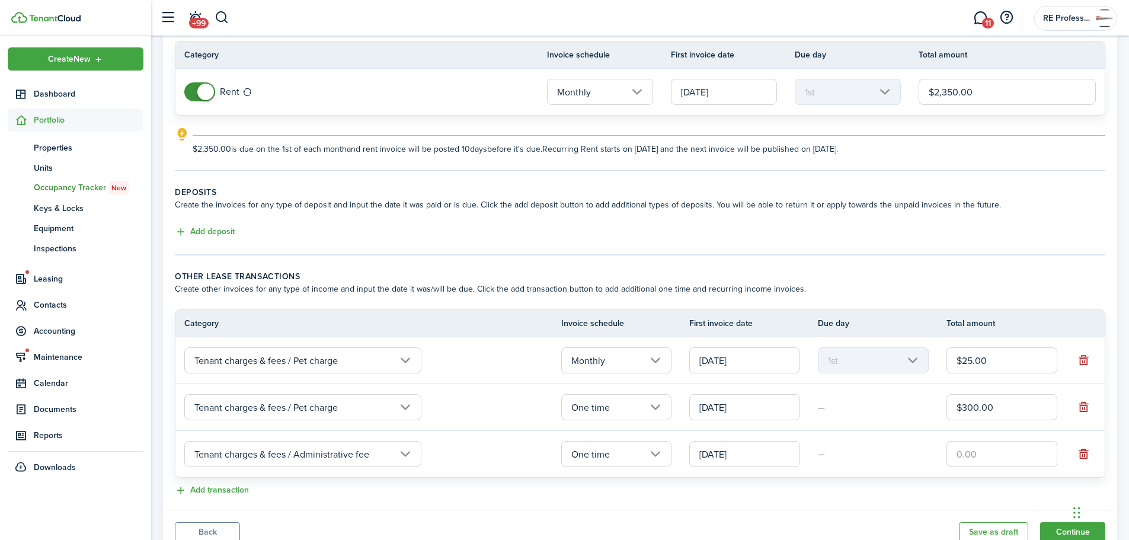
type input "[DATE]"
click at [973, 455] on input "text" at bounding box center [1001, 454] width 111 height 26
drag, startPoint x: 999, startPoint y: 454, endPoint x: 966, endPoint y: 456, distance: 33.3
click at [966, 456] on input "$275" at bounding box center [1001, 454] width 111 height 26
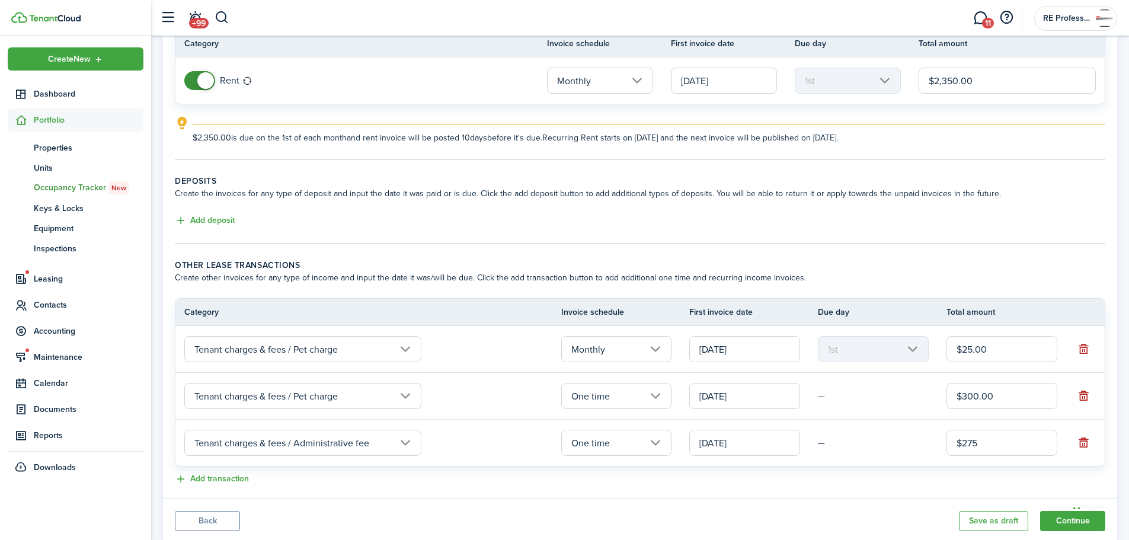
scroll to position [150, 0]
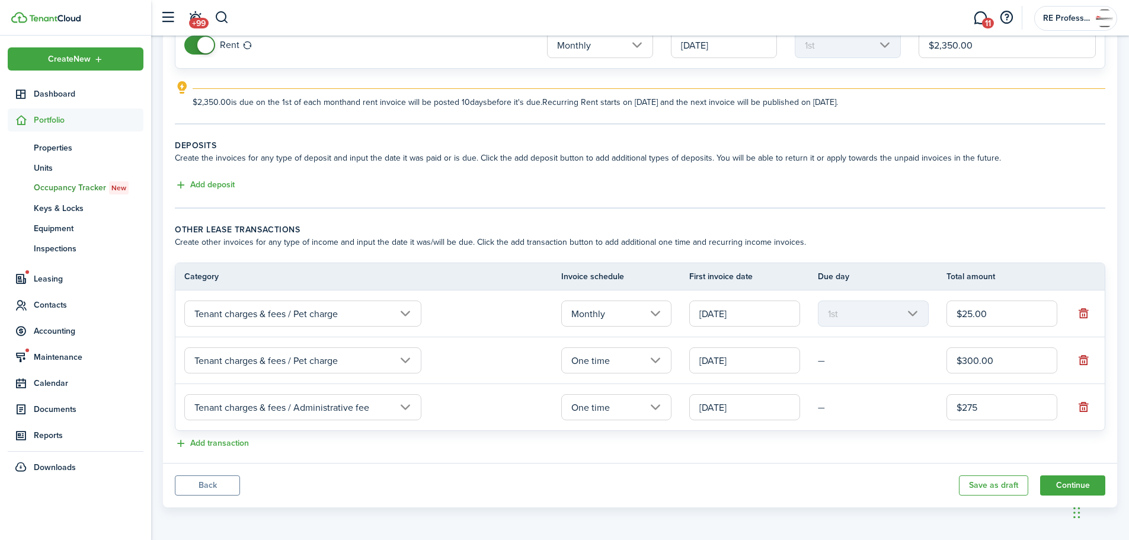
type input "$275.00"
click at [597, 469] on panel-main-footer "Back Save as draft Continue" at bounding box center [640, 485] width 954 height 44
click at [1086, 482] on button "Continue" at bounding box center [1072, 485] width 65 height 20
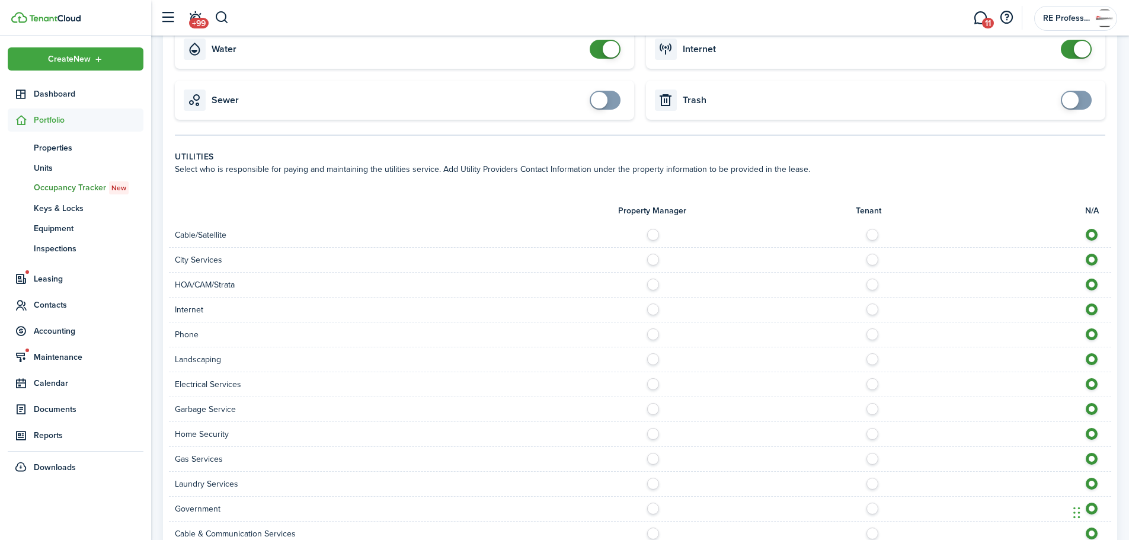
scroll to position [652, 0]
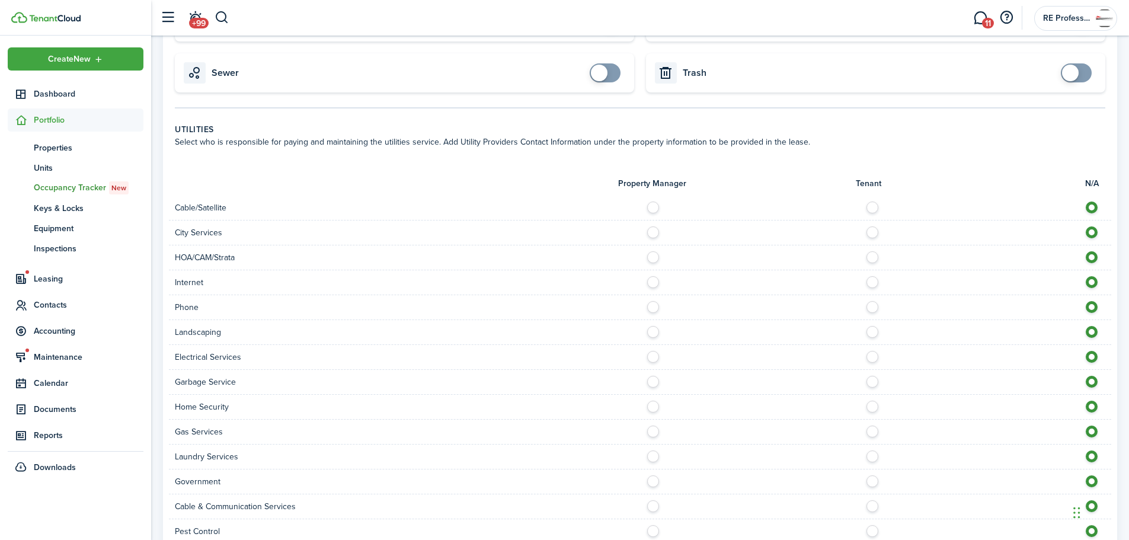
click at [871, 201] on label at bounding box center [875, 204] width 21 height 6
radio input "true"
click at [653, 226] on label at bounding box center [656, 229] width 21 height 6
radio input "true"
click at [652, 251] on label at bounding box center [656, 254] width 21 height 6
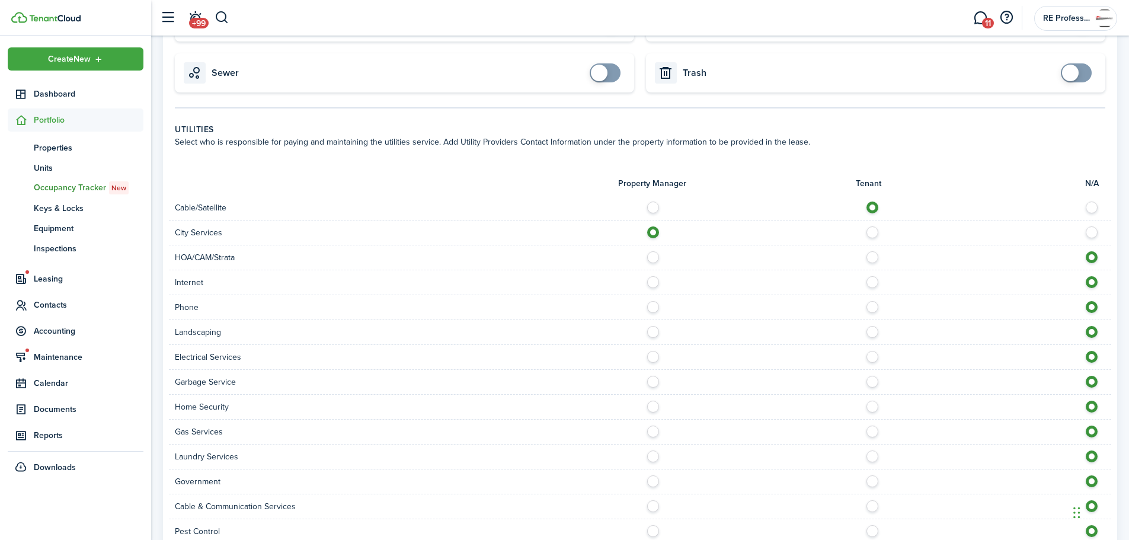
radio input "true"
click at [871, 276] on label at bounding box center [875, 279] width 21 height 6
radio input "true"
click at [868, 301] on label at bounding box center [875, 304] width 21 height 6
radio input "true"
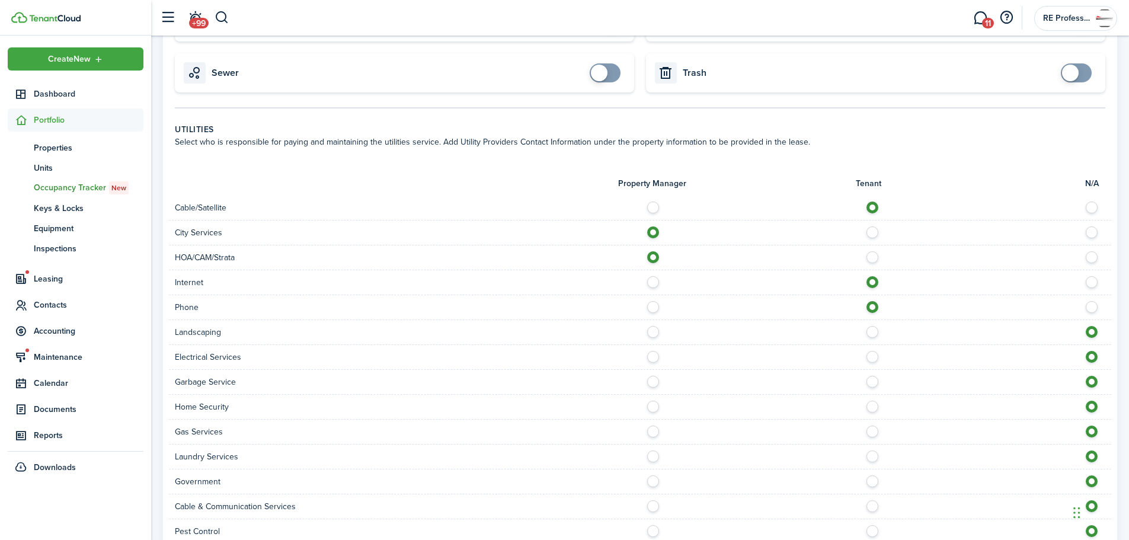
click at [653, 326] on label at bounding box center [656, 329] width 21 height 6
radio input "true"
click at [874, 351] on label at bounding box center [875, 354] width 21 height 6
radio input "true"
click at [653, 351] on label at bounding box center [656, 354] width 21 height 6
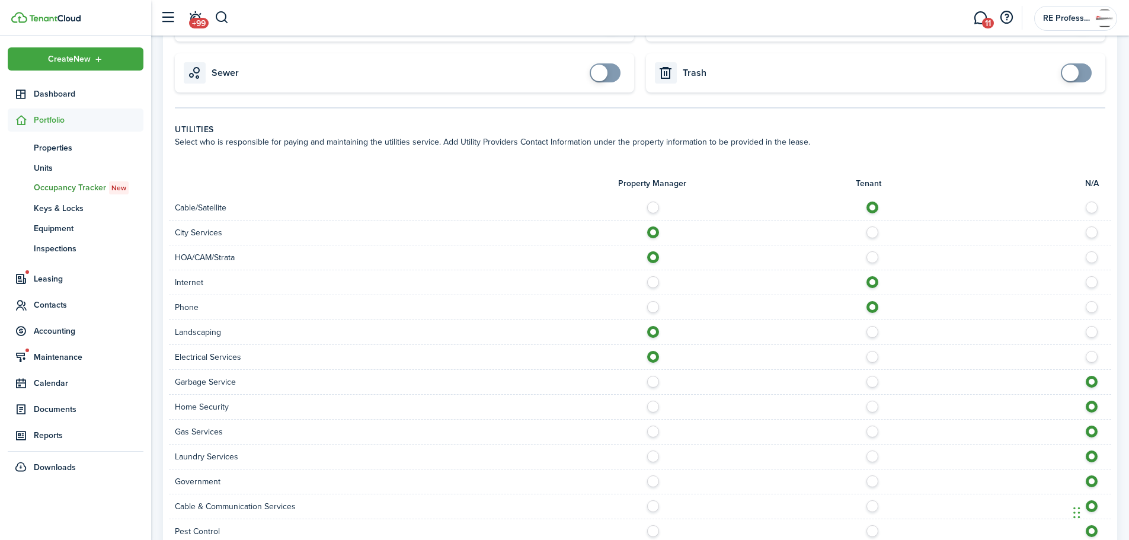
click at [652, 351] on div at bounding box center [875, 357] width 471 height 12
drag, startPoint x: 825, startPoint y: 344, endPoint x: 854, endPoint y: 347, distance: 29.2
click at [852, 351] on div at bounding box center [875, 357] width 471 height 12
drag, startPoint x: 870, startPoint y: 342, endPoint x: 854, endPoint y: 346, distance: 15.8
click at [870, 351] on label at bounding box center [875, 354] width 21 height 6
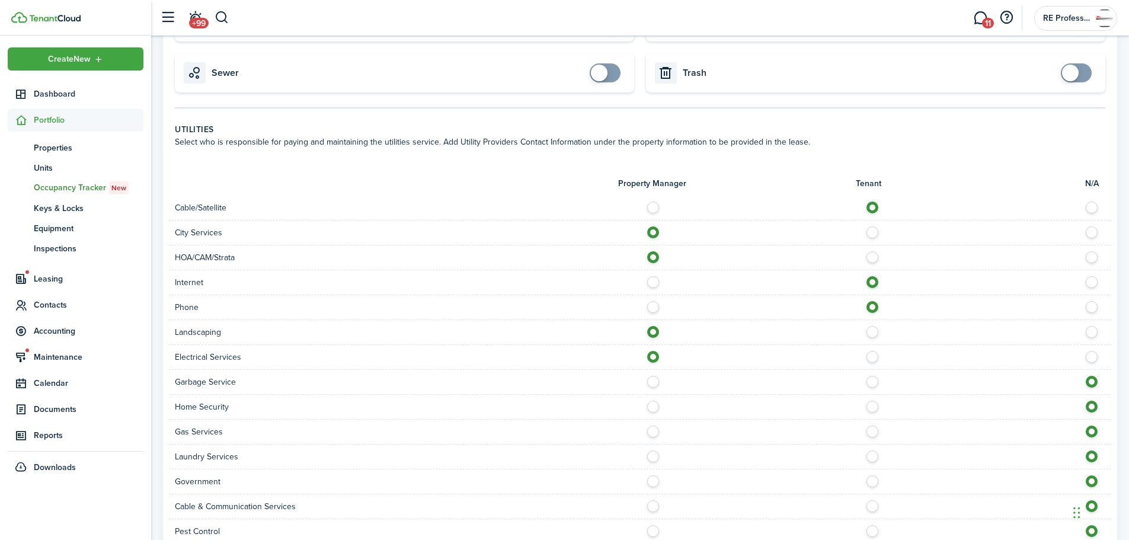
radio input "false"
radio input "true"
click at [653, 376] on label at bounding box center [656, 379] width 21 height 6
radio input "true"
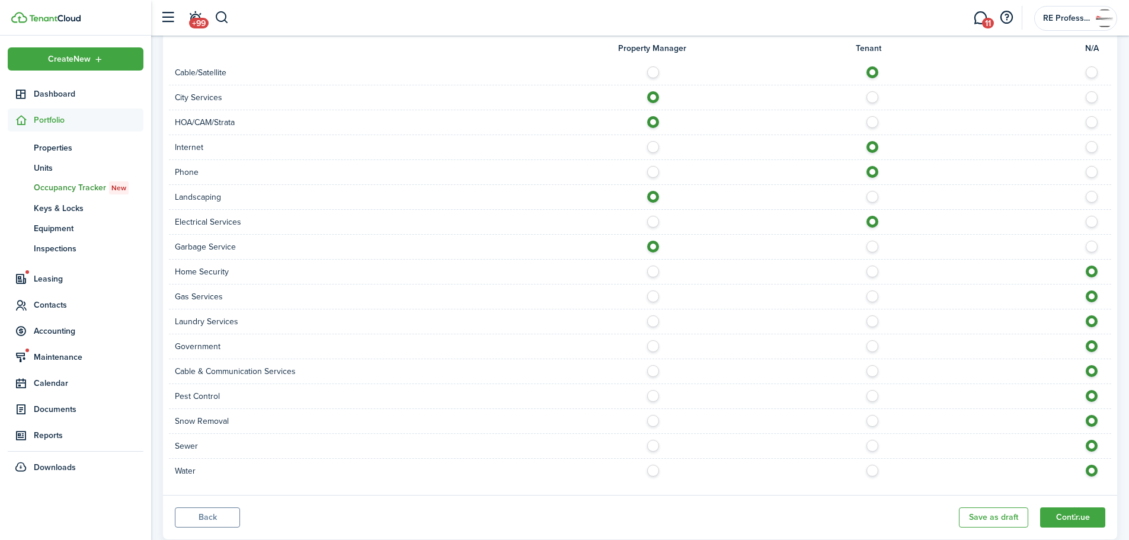
scroll to position [806, 0]
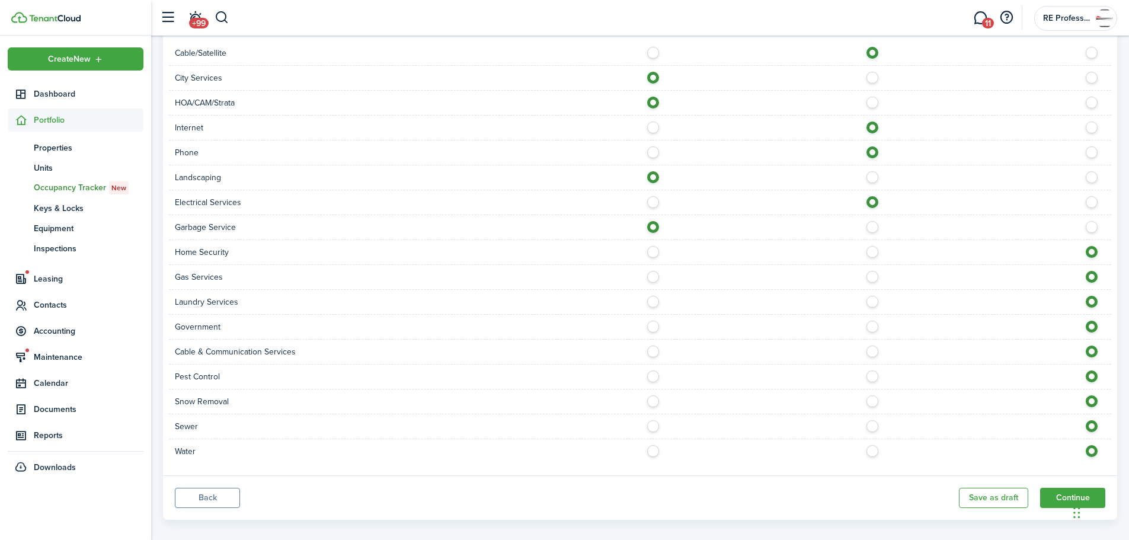
click at [872, 246] on label at bounding box center [875, 249] width 21 height 6
radio input "true"
click at [874, 271] on label at bounding box center [875, 274] width 21 height 6
radio input "true"
click at [871, 296] on label at bounding box center [875, 299] width 21 height 6
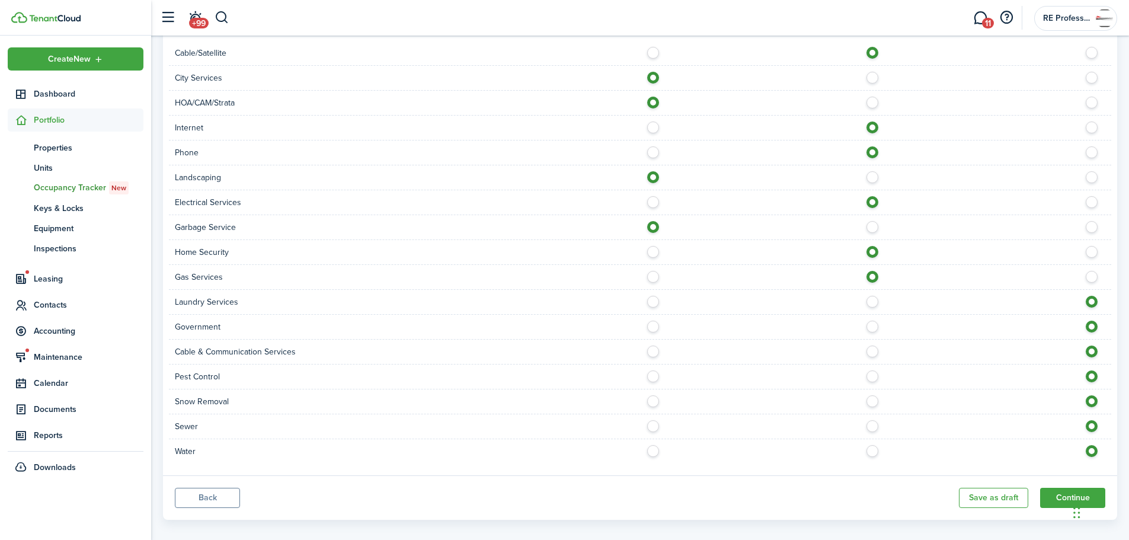
radio input "true"
click at [652, 320] on label at bounding box center [656, 323] width 21 height 6
radio input "true"
click at [872, 345] on label at bounding box center [875, 348] width 21 height 6
radio input "true"
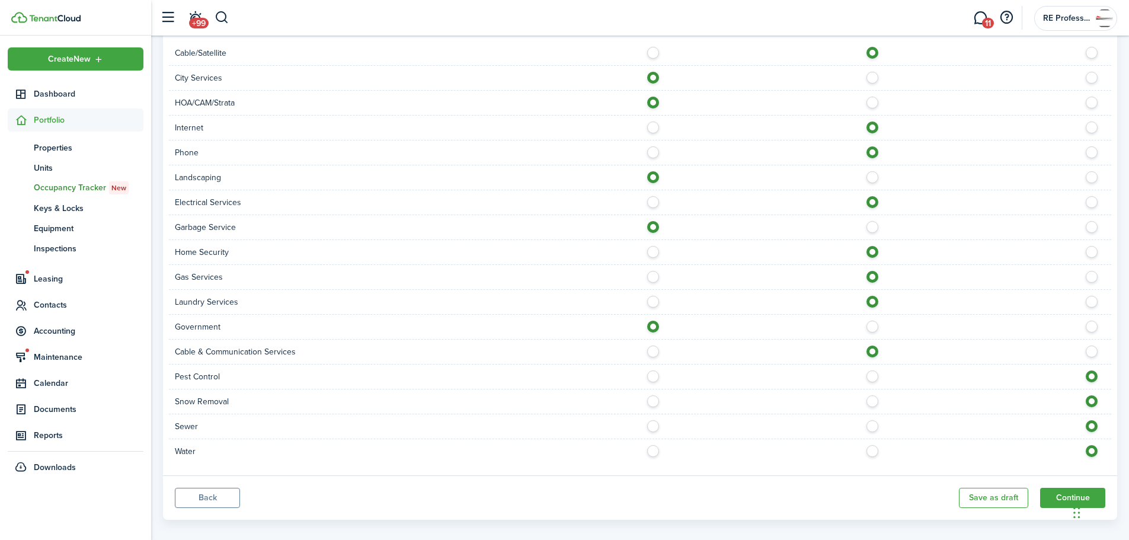
click at [877, 370] on label at bounding box center [875, 373] width 21 height 6
radio input "true"
click at [658, 395] on label at bounding box center [656, 398] width 21 height 6
radio input "true"
click at [652, 420] on label at bounding box center [656, 423] width 21 height 6
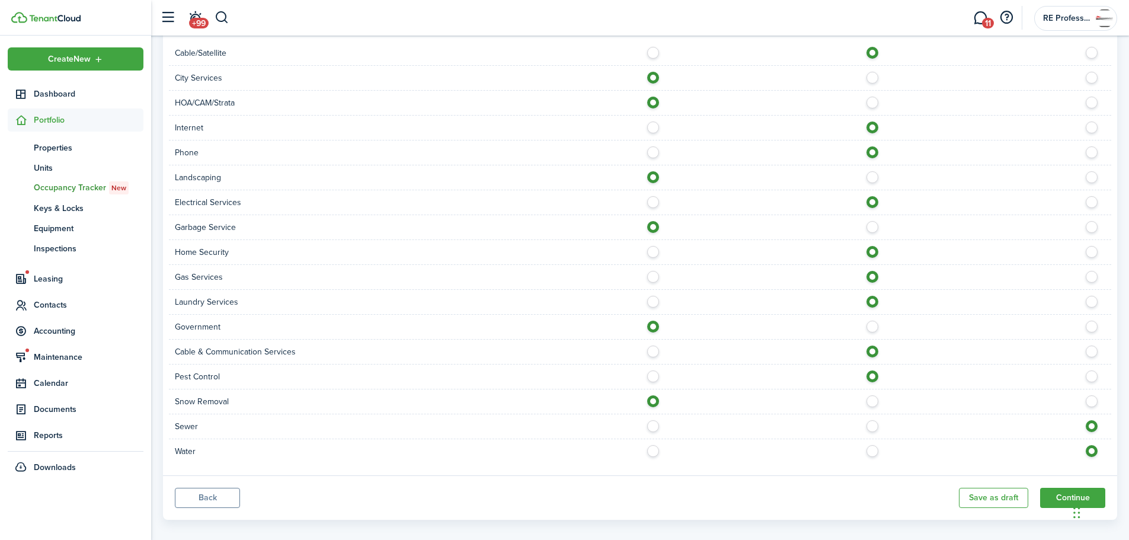
radio input "true"
click at [875, 445] on label at bounding box center [875, 448] width 21 height 6
radio input "true"
click at [1064, 488] on button "Continue" at bounding box center [1072, 498] width 65 height 20
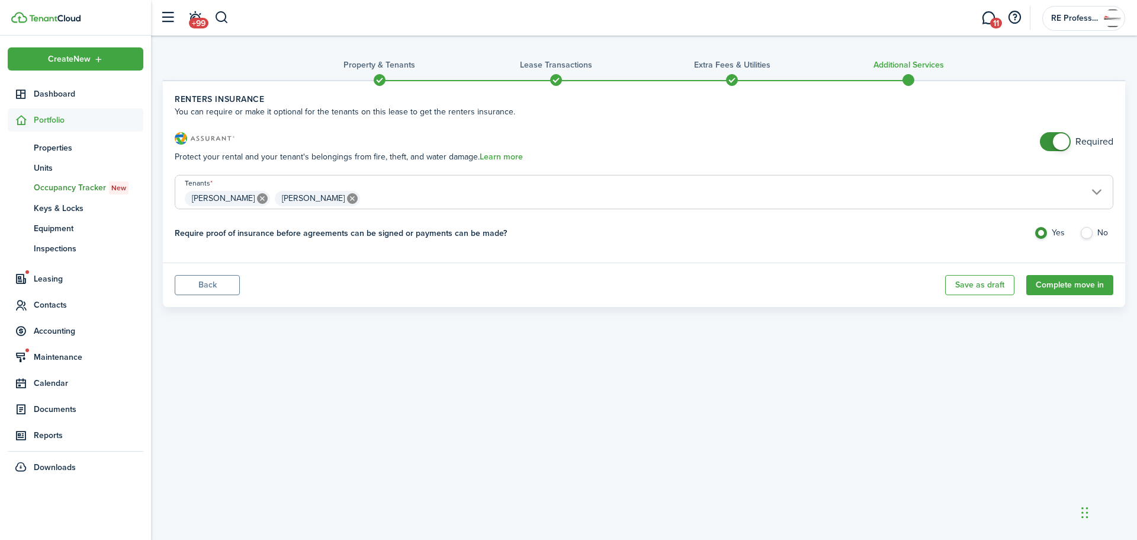
click at [1063, 139] on span at bounding box center [1061, 141] width 17 height 17
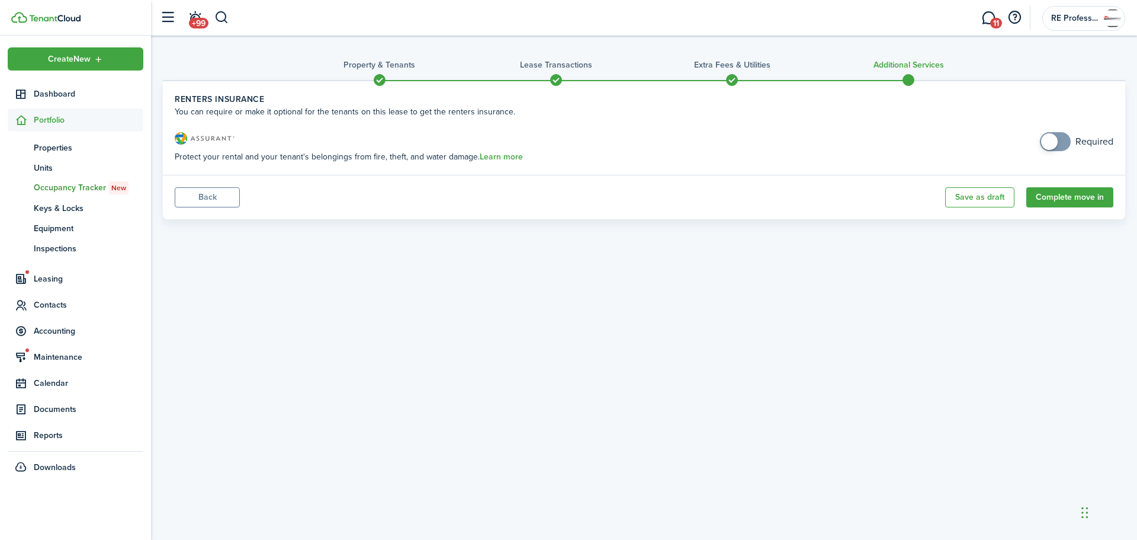
checkbox input "true"
click at [1062, 136] on span at bounding box center [1056, 141] width 12 height 19
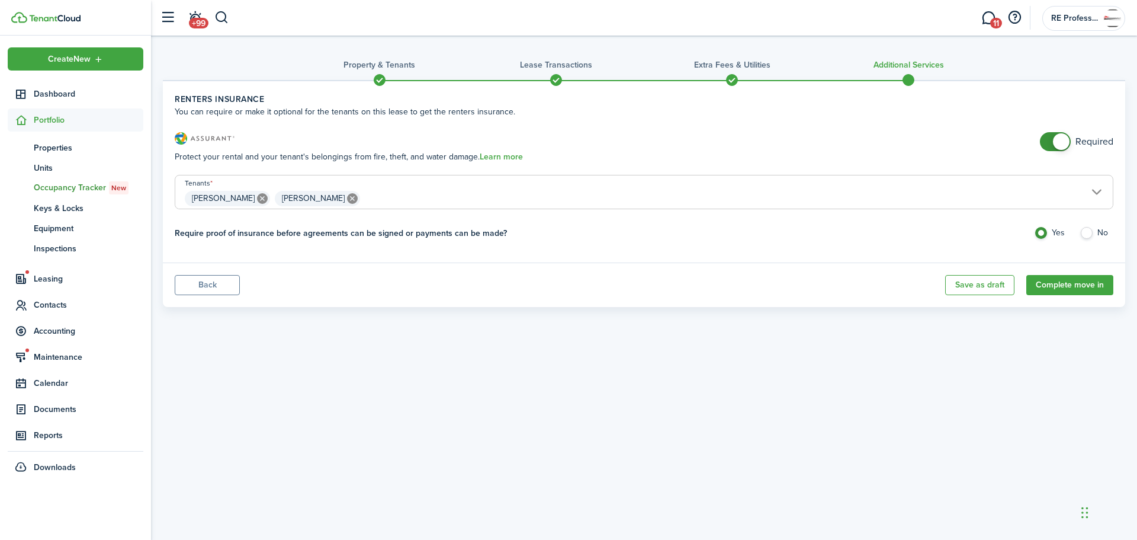
drag, startPoint x: 1090, startPoint y: 229, endPoint x: 1113, endPoint y: 265, distance: 42.6
click at [1090, 228] on label "No" at bounding box center [1097, 236] width 34 height 18
radio input "false"
radio input "true"
click at [1084, 285] on button "Complete move in" at bounding box center [1070, 285] width 87 height 20
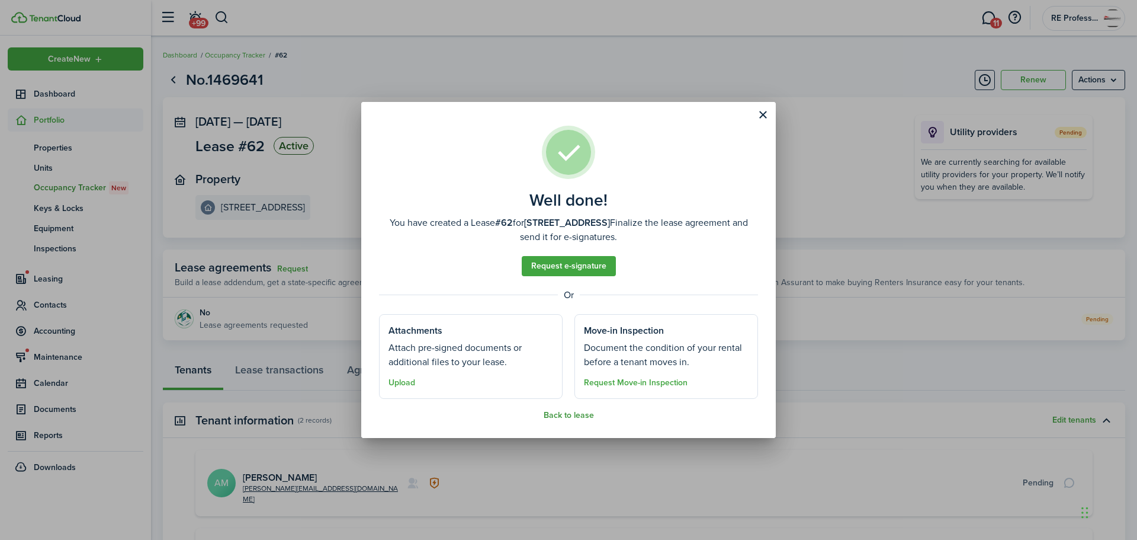
click at [571, 416] on button "Back to lease" at bounding box center [569, 415] width 50 height 9
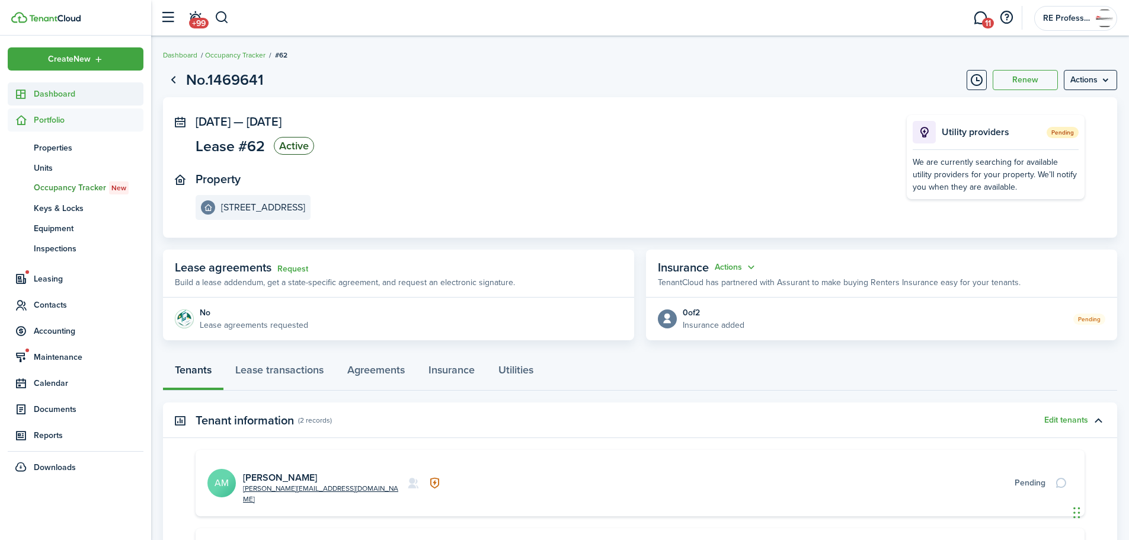
click at [60, 95] on span "Dashboard" at bounding box center [89, 94] width 110 height 12
